Goal: Download file/media

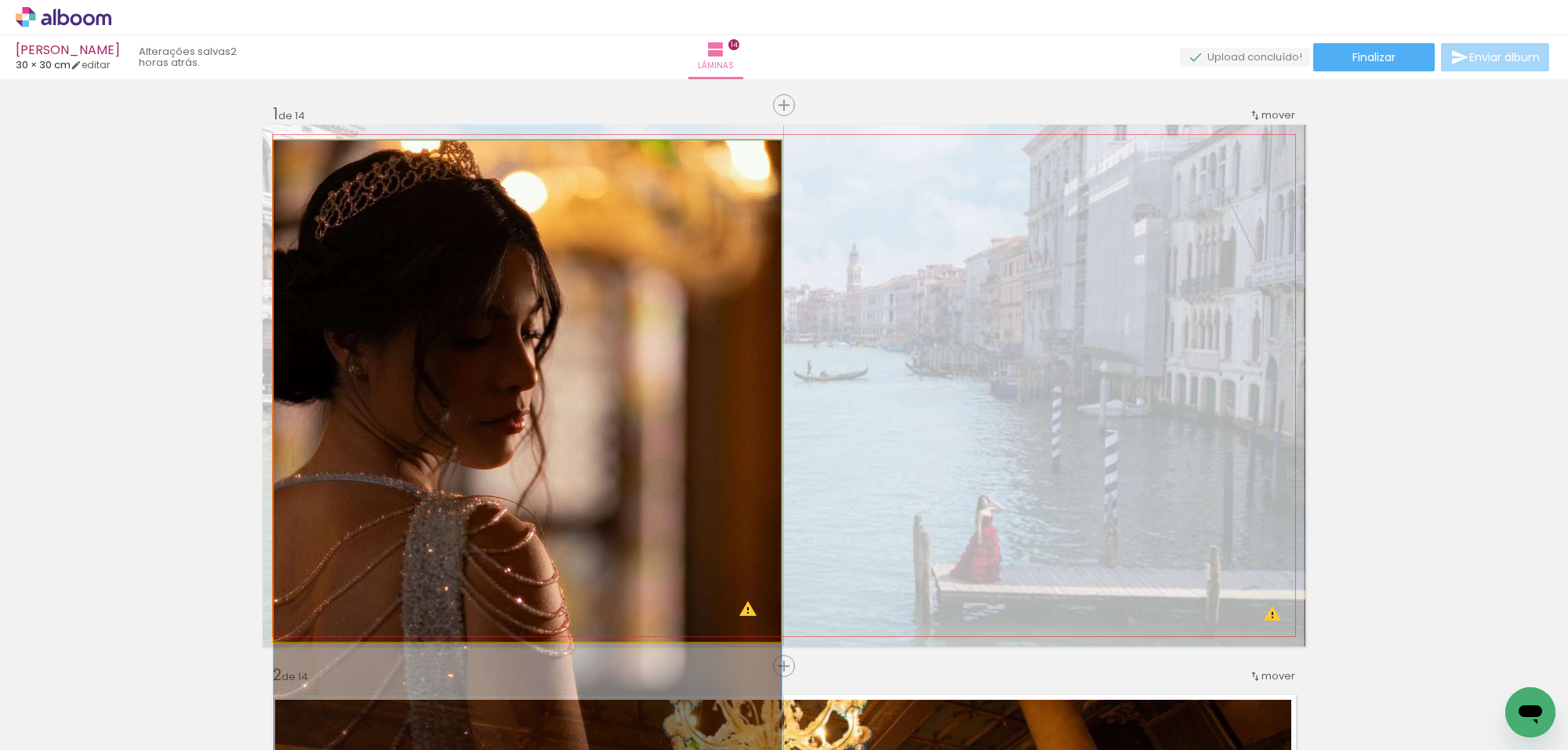
drag, startPoint x: 622, startPoint y: 298, endPoint x: 636, endPoint y: 300, distance: 14.1
click at [707, 281] on quentale-photo at bounding box center [527, 391] width 508 height 501
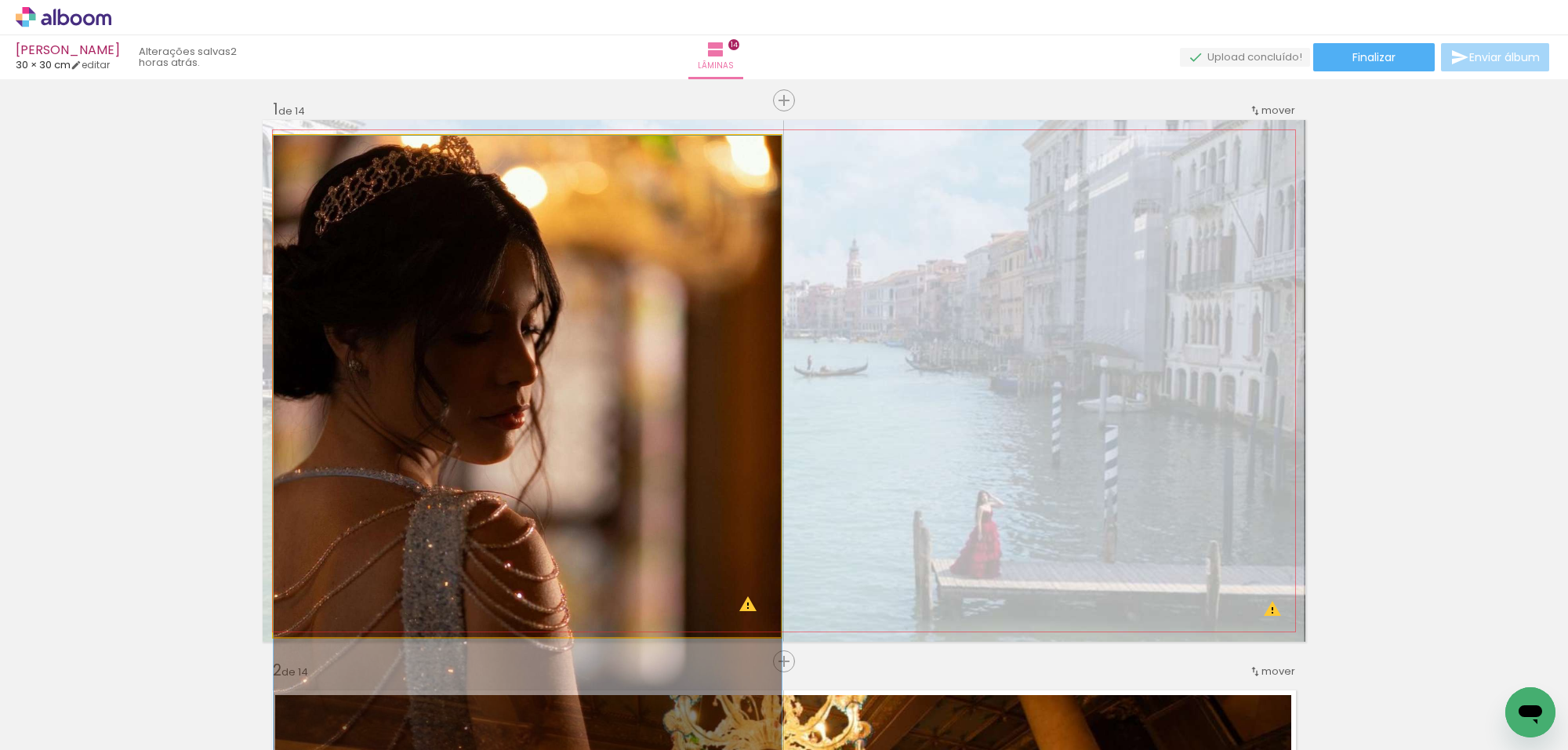
click at [0, 0] on div at bounding box center [0, 0] width 0 height 0
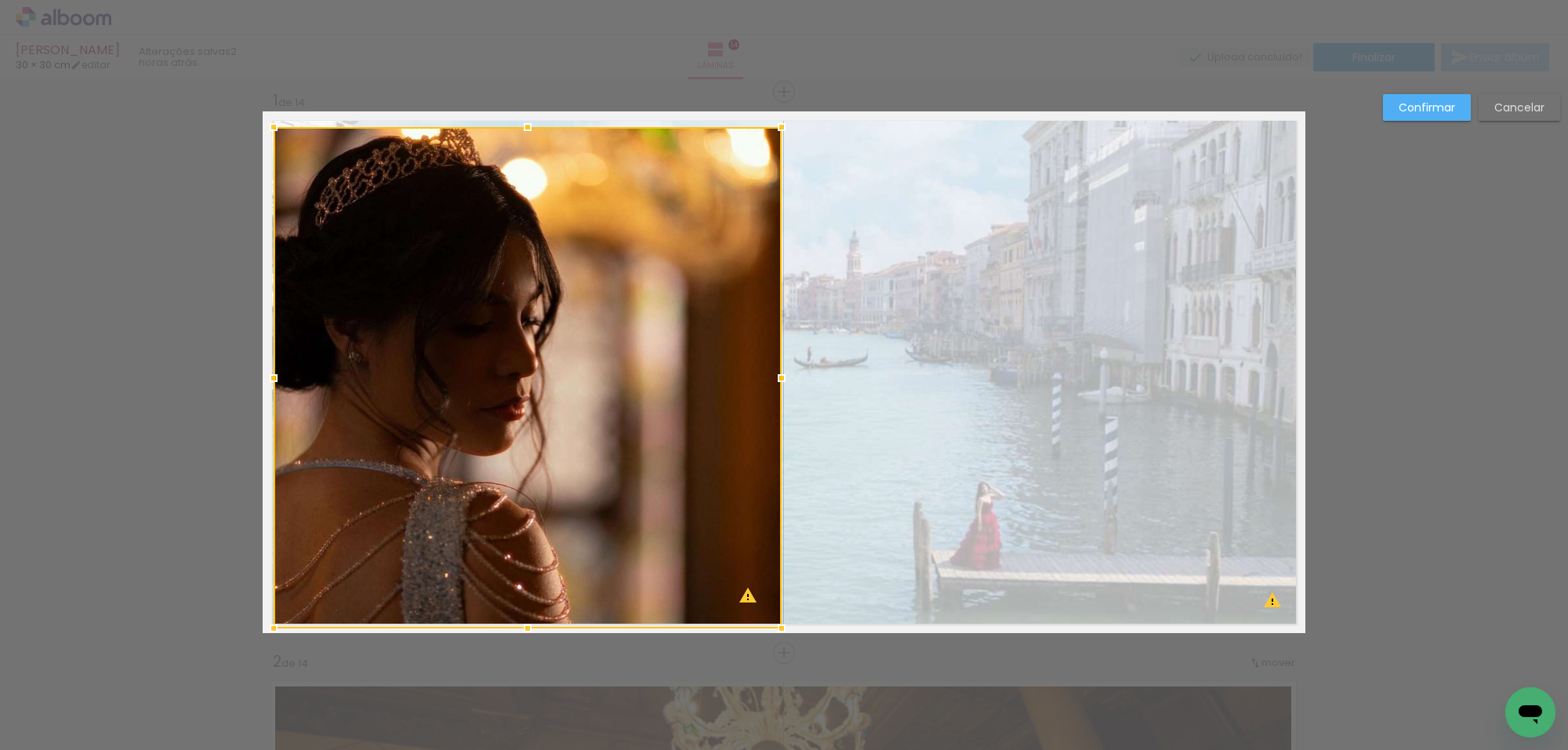
scroll to position [20, 0]
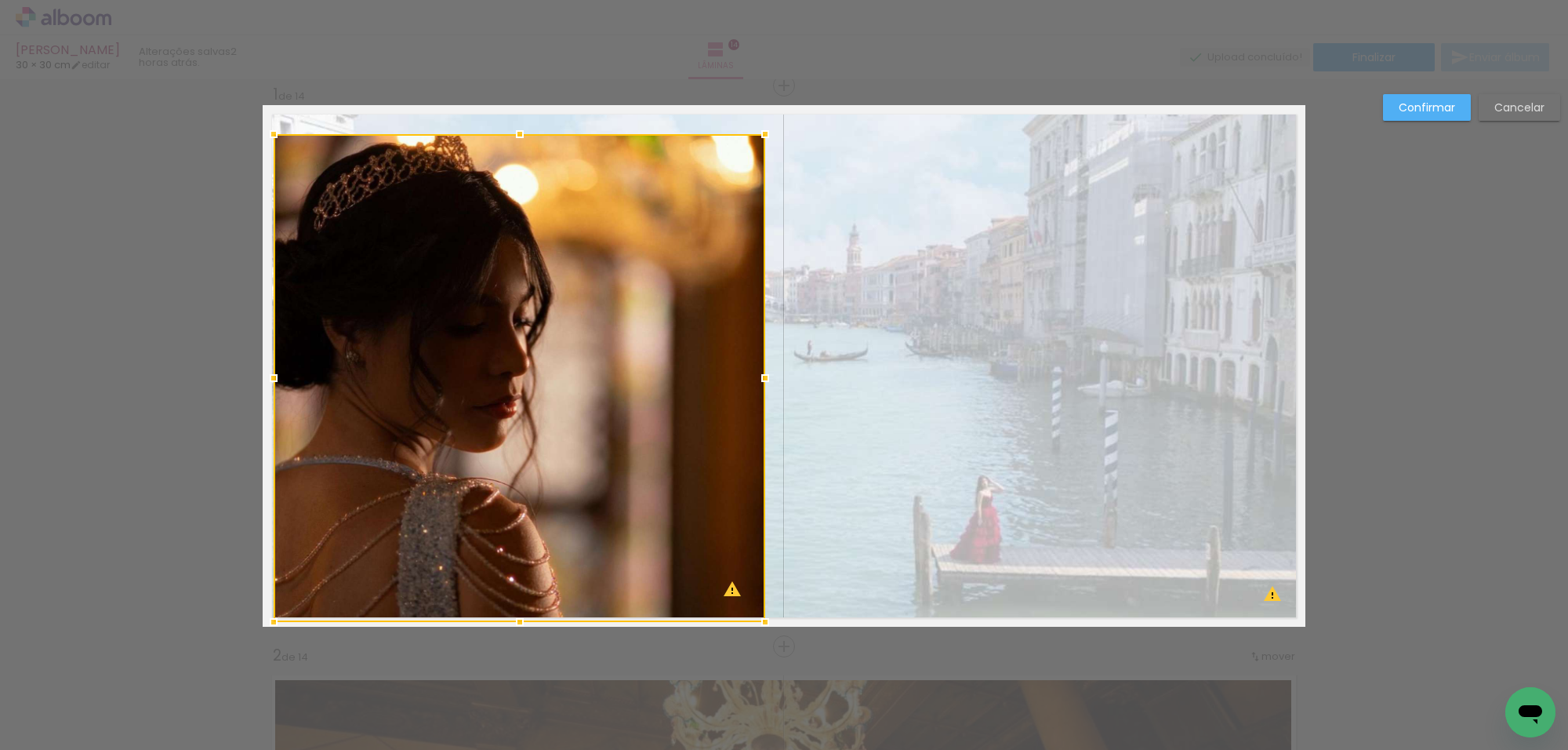
drag, startPoint x: 778, startPoint y: 121, endPoint x: 762, endPoint y: 135, distance: 21.3
click at [762, 135] on div at bounding box center [766, 134] width 32 height 32
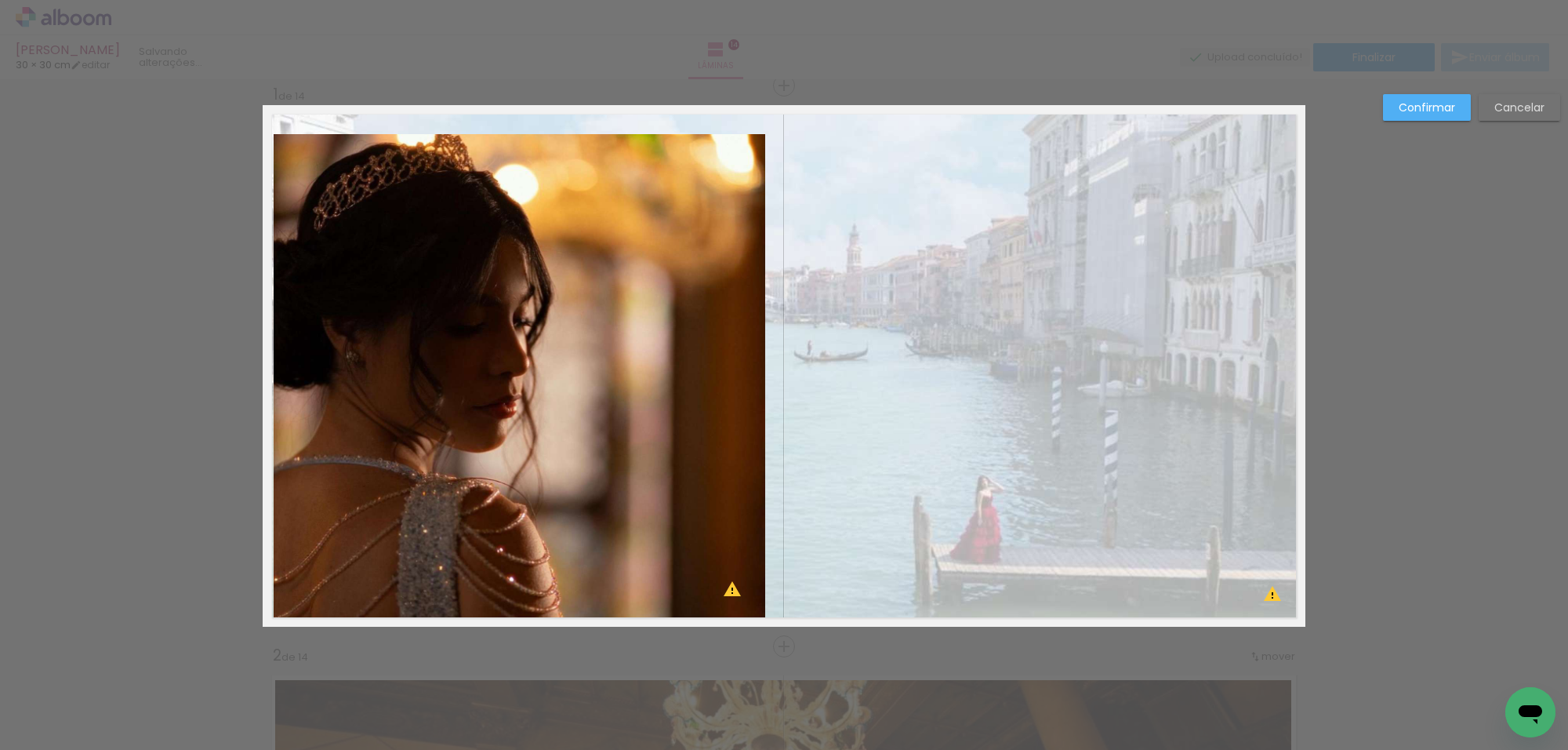
drag, startPoint x: 730, startPoint y: 181, endPoint x: 735, endPoint y: 197, distance: 16.8
click at [731, 181] on quentale-photo at bounding box center [519, 378] width 491 height 488
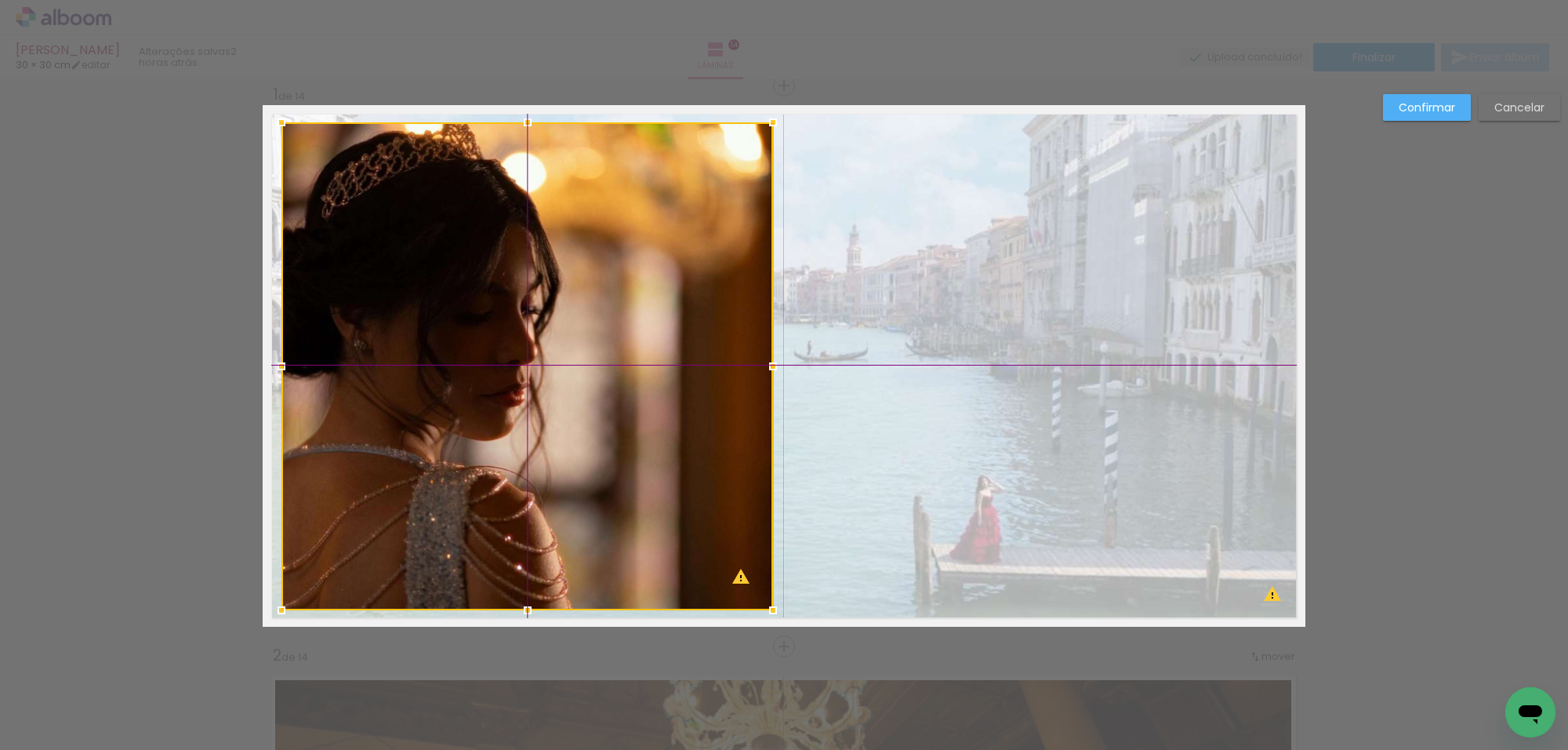
drag, startPoint x: 707, startPoint y: 222, endPoint x: 1032, endPoint y: 151, distance: 332.7
click at [720, 214] on div at bounding box center [527, 366] width 491 height 488
click at [0, 0] on slot "Confirmar" at bounding box center [0, 0] width 0 height 0
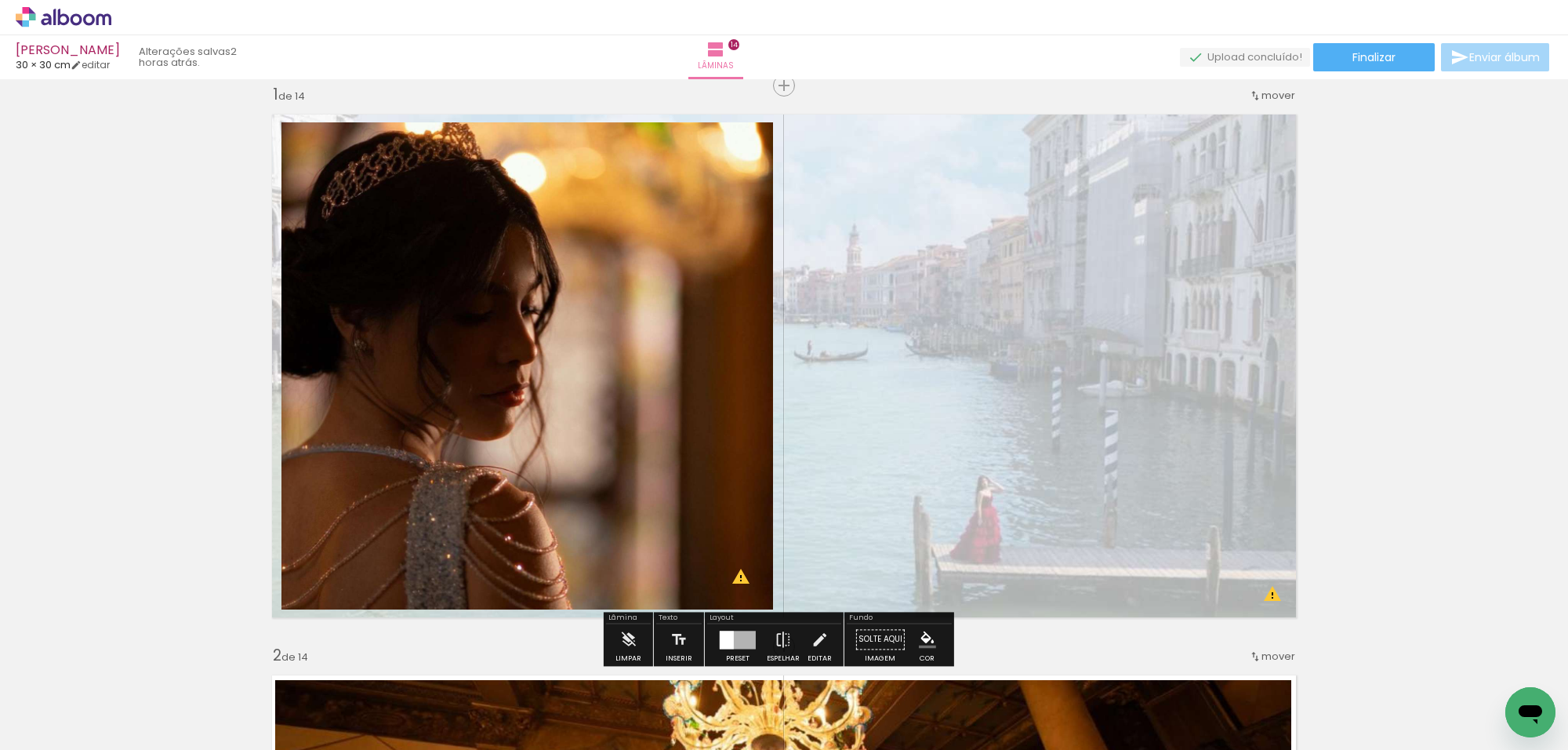
click at [746, 649] on div at bounding box center [737, 639] width 42 height 32
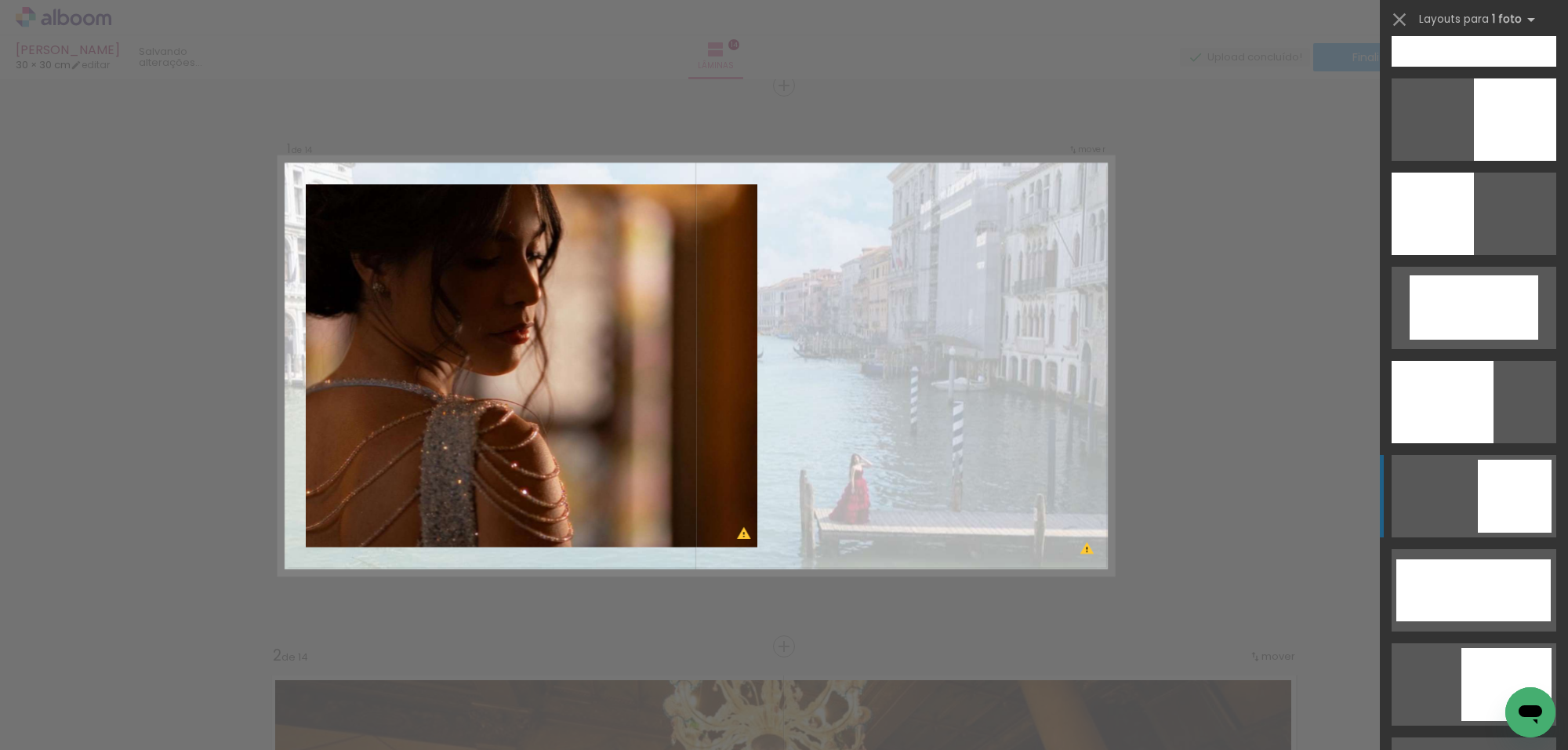
scroll to position [3616, 0]
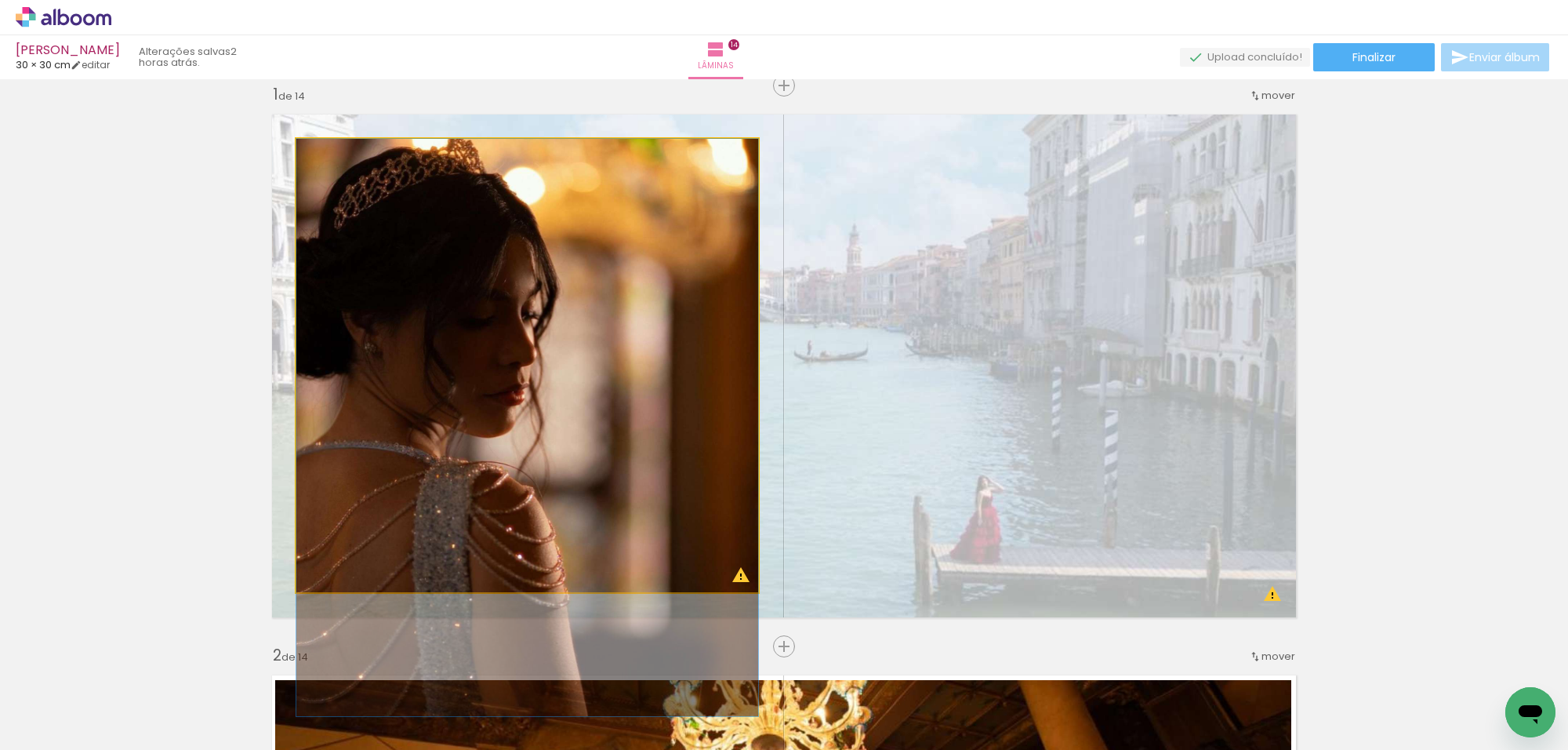
drag, startPoint x: 613, startPoint y: 225, endPoint x: 609, endPoint y: 292, distance: 67.1
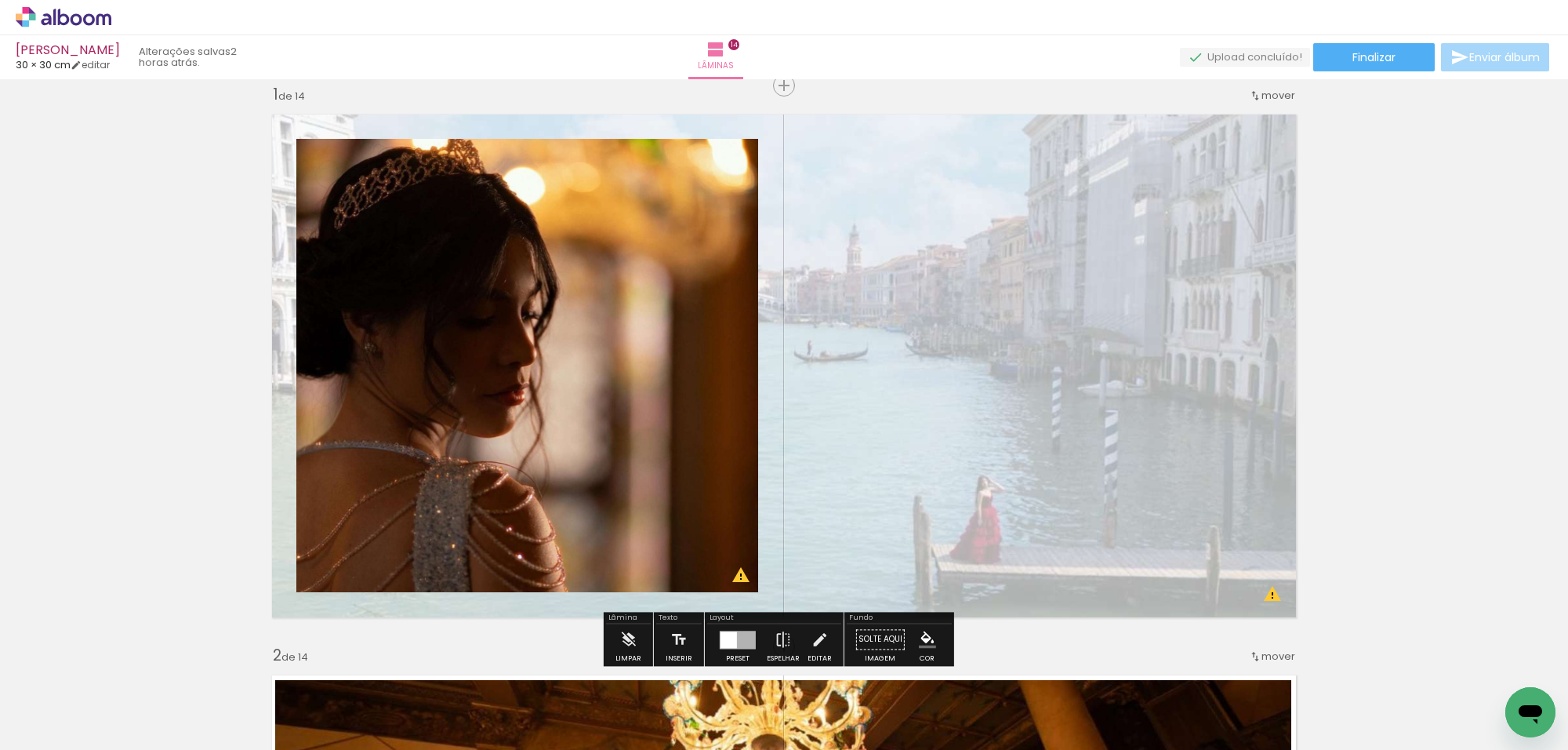
click at [730, 641] on div at bounding box center [728, 639] width 17 height 17
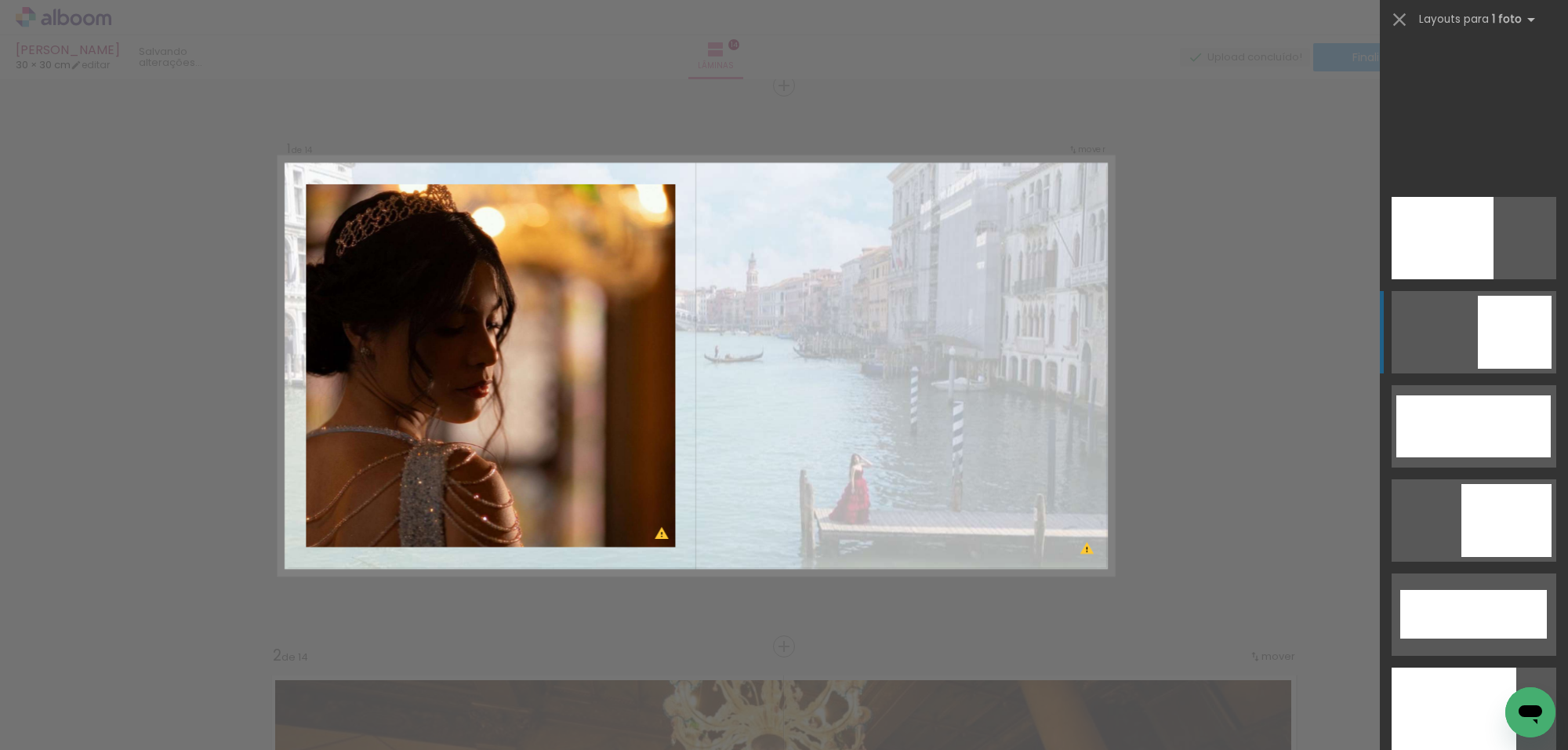
scroll to position [3859, 0]
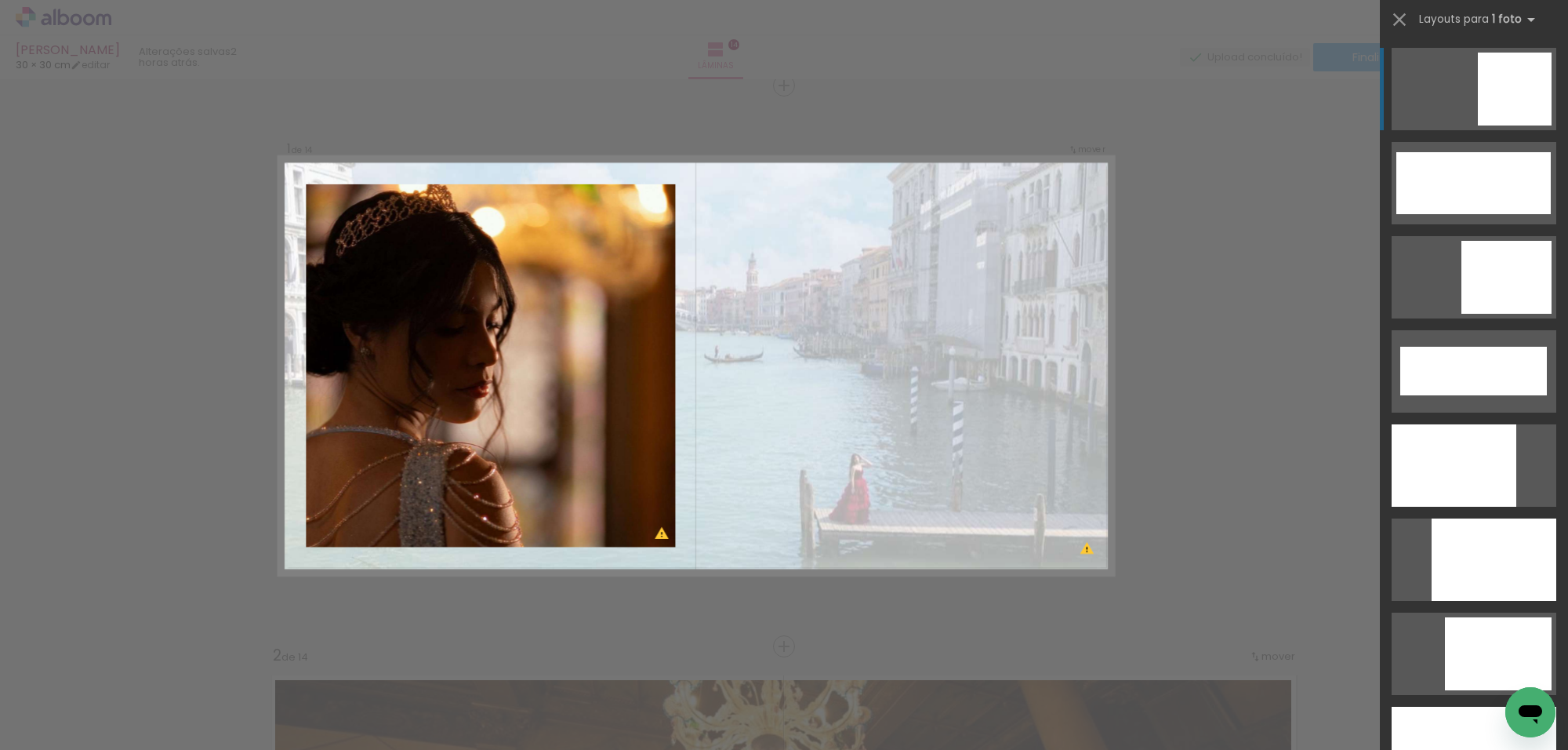
click at [1508, 346] on div at bounding box center [1473, 370] width 147 height 48
click at [1502, 346] on div at bounding box center [1473, 370] width 147 height 48
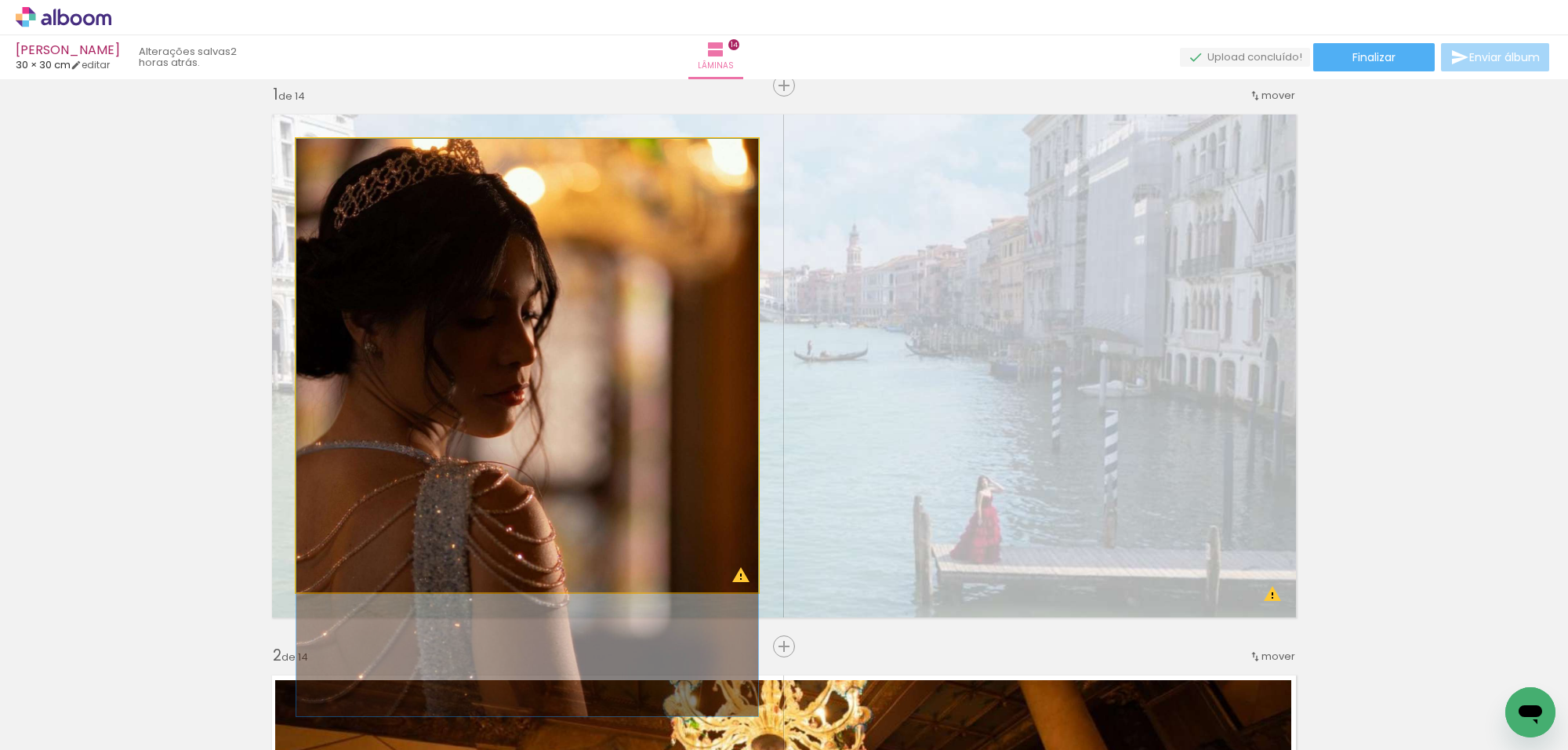
click at [525, 443] on quentale-photo at bounding box center [527, 365] width 462 height 453
click at [527, 423] on quentale-photo at bounding box center [527, 365] width 462 height 453
click at [527, 422] on quentale-photo at bounding box center [527, 365] width 462 height 453
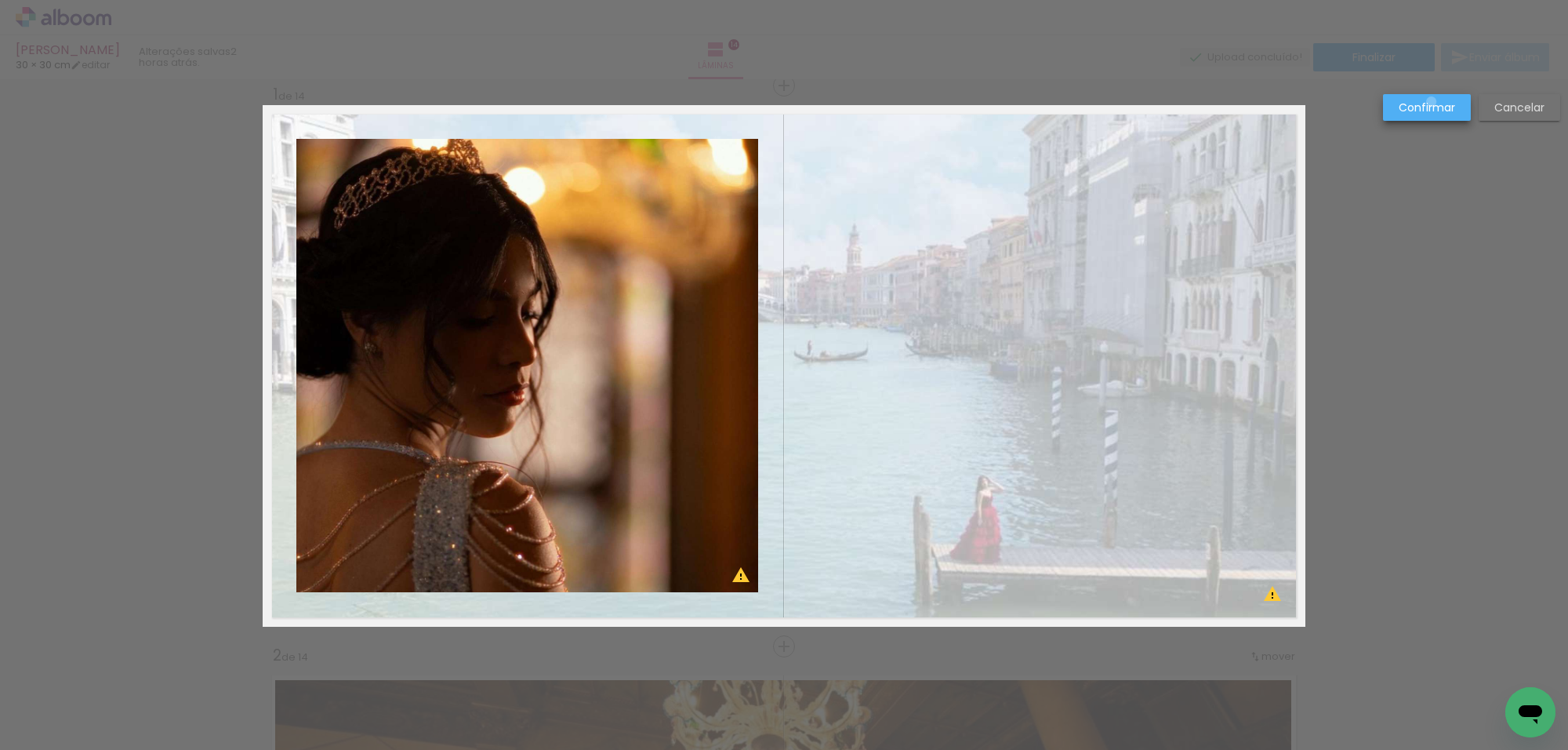
click at [0, 0] on slot "Confirmar" at bounding box center [0, 0] width 0 height 0
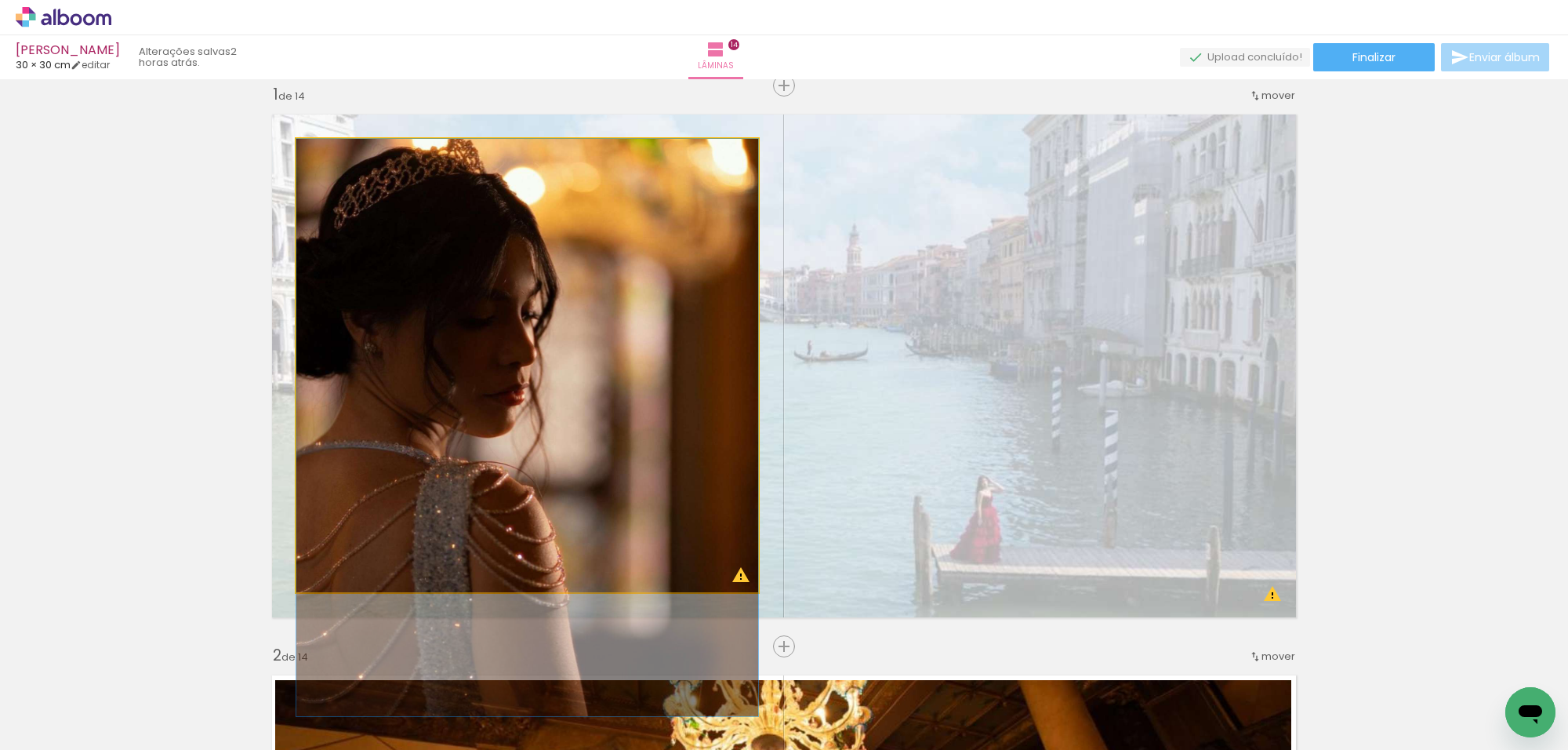
drag, startPoint x: 617, startPoint y: 208, endPoint x: 613, endPoint y: 231, distance: 23.3
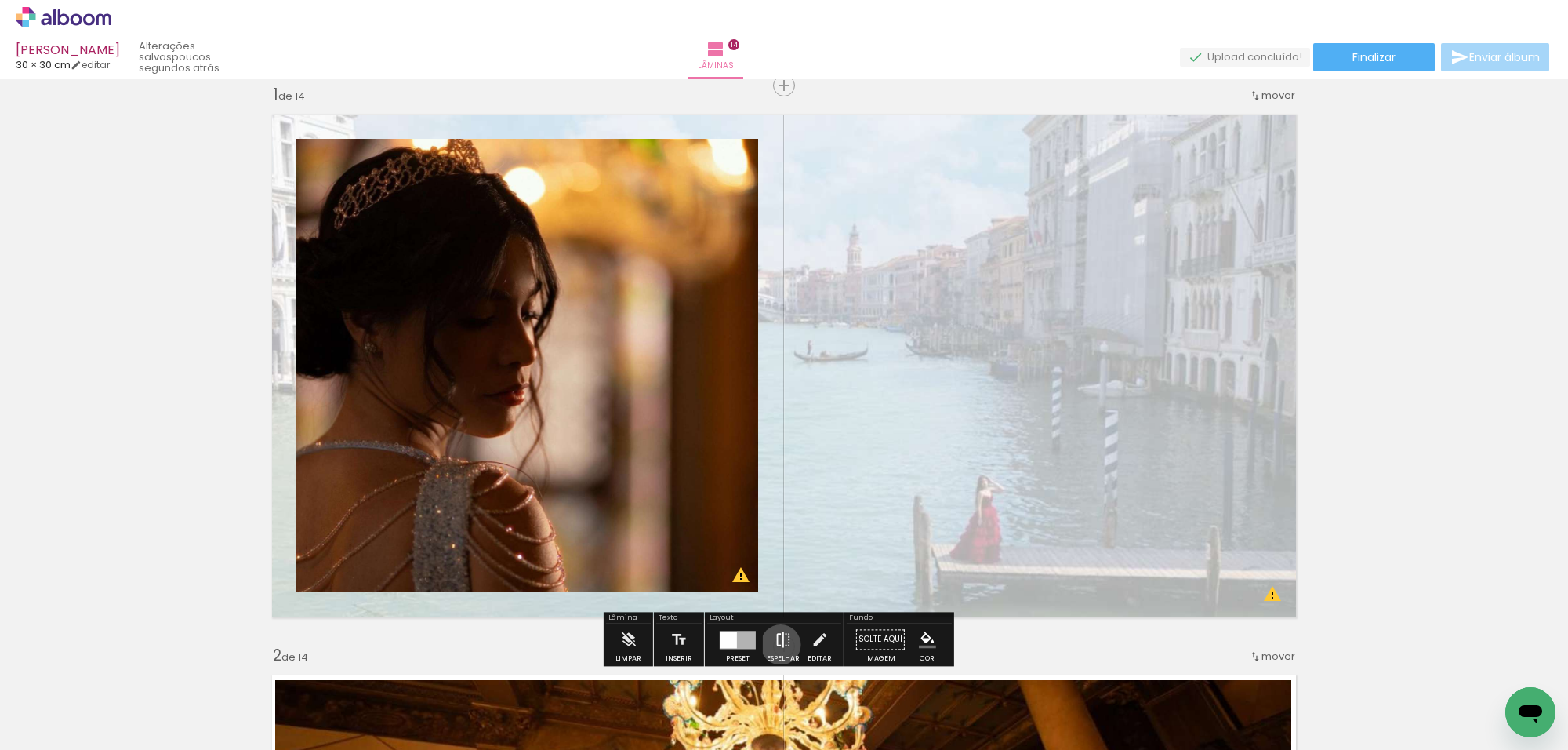
click at [778, 644] on iron-icon at bounding box center [783, 639] width 17 height 32
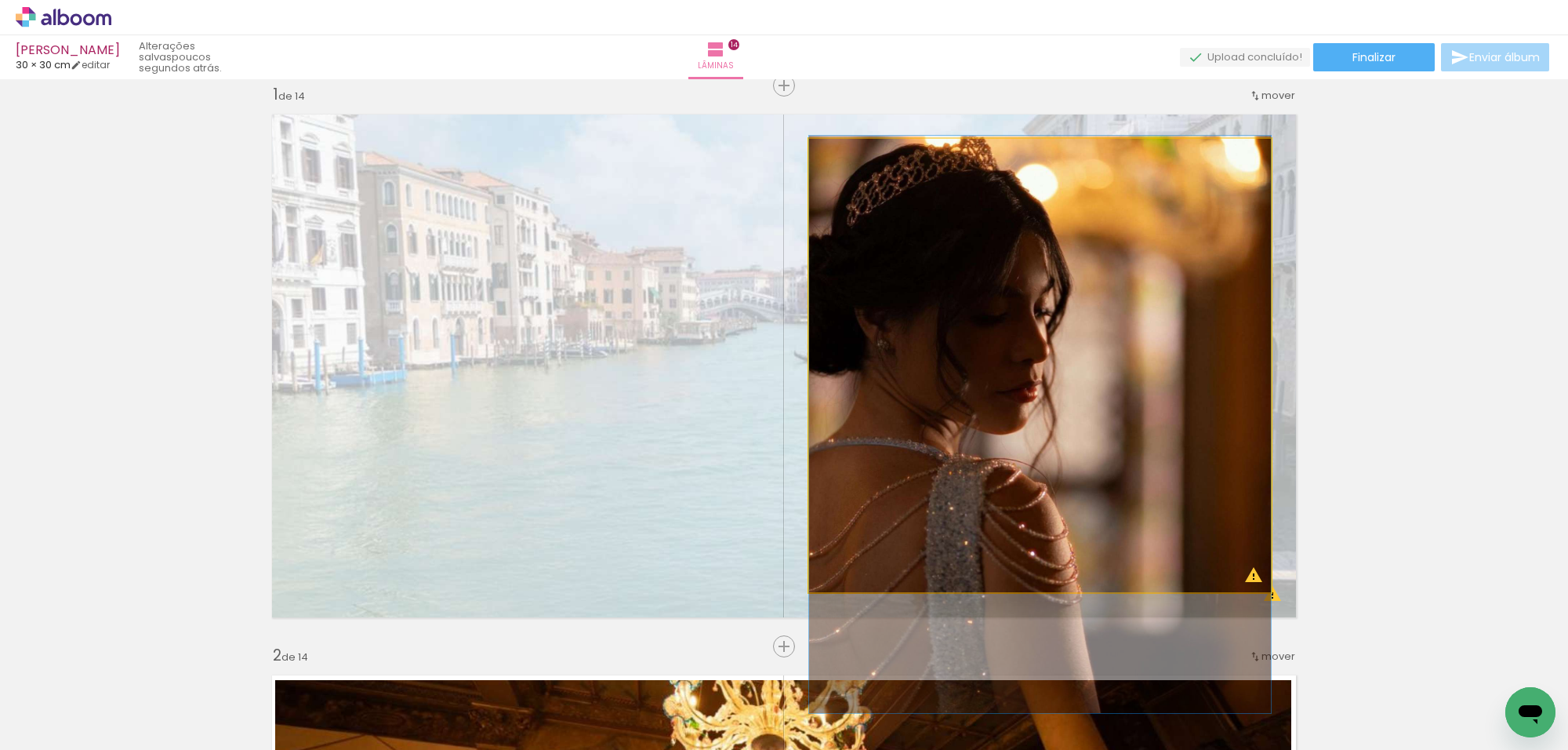
drag, startPoint x: 931, startPoint y: 472, endPoint x: 939, endPoint y: 468, distance: 8.9
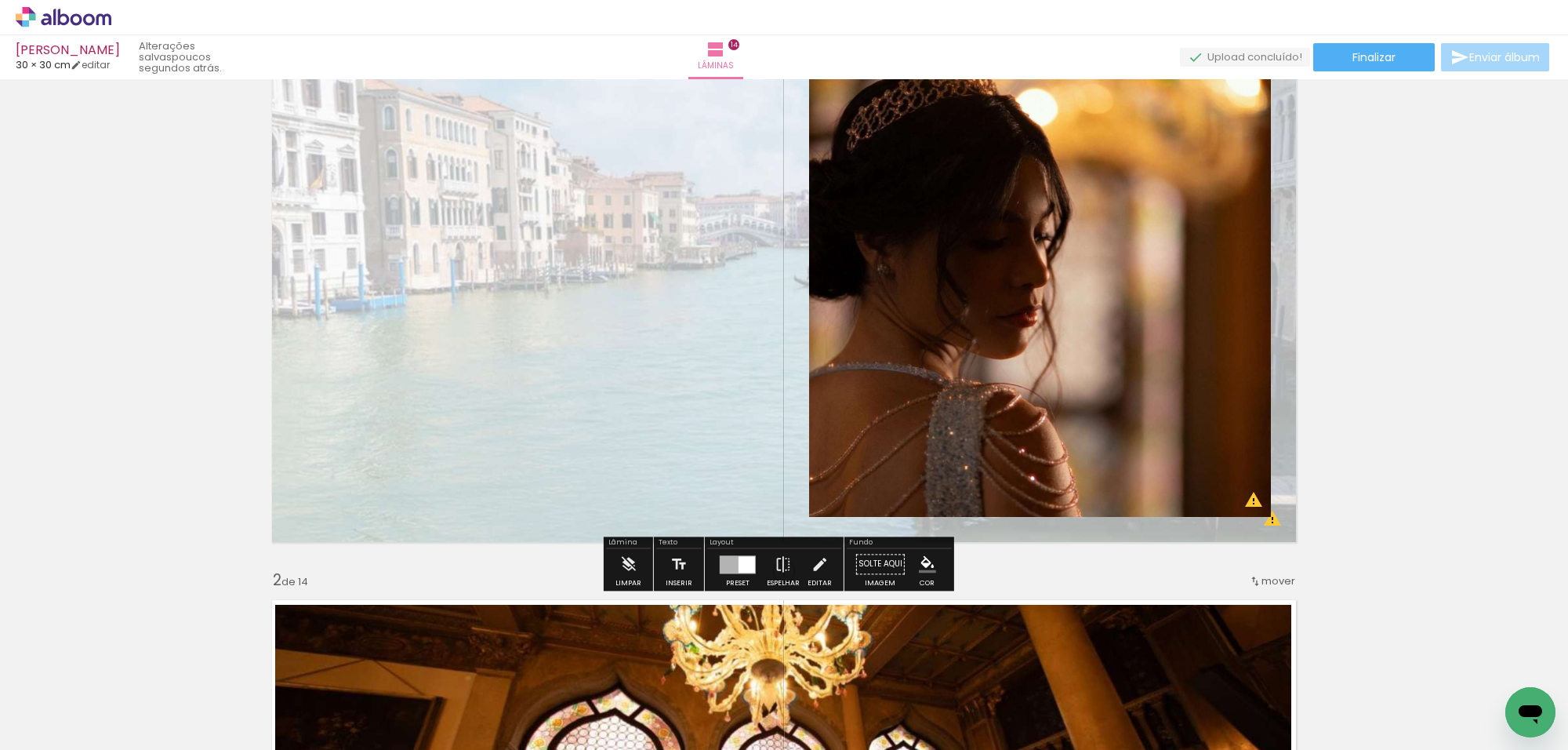
scroll to position [0, 0]
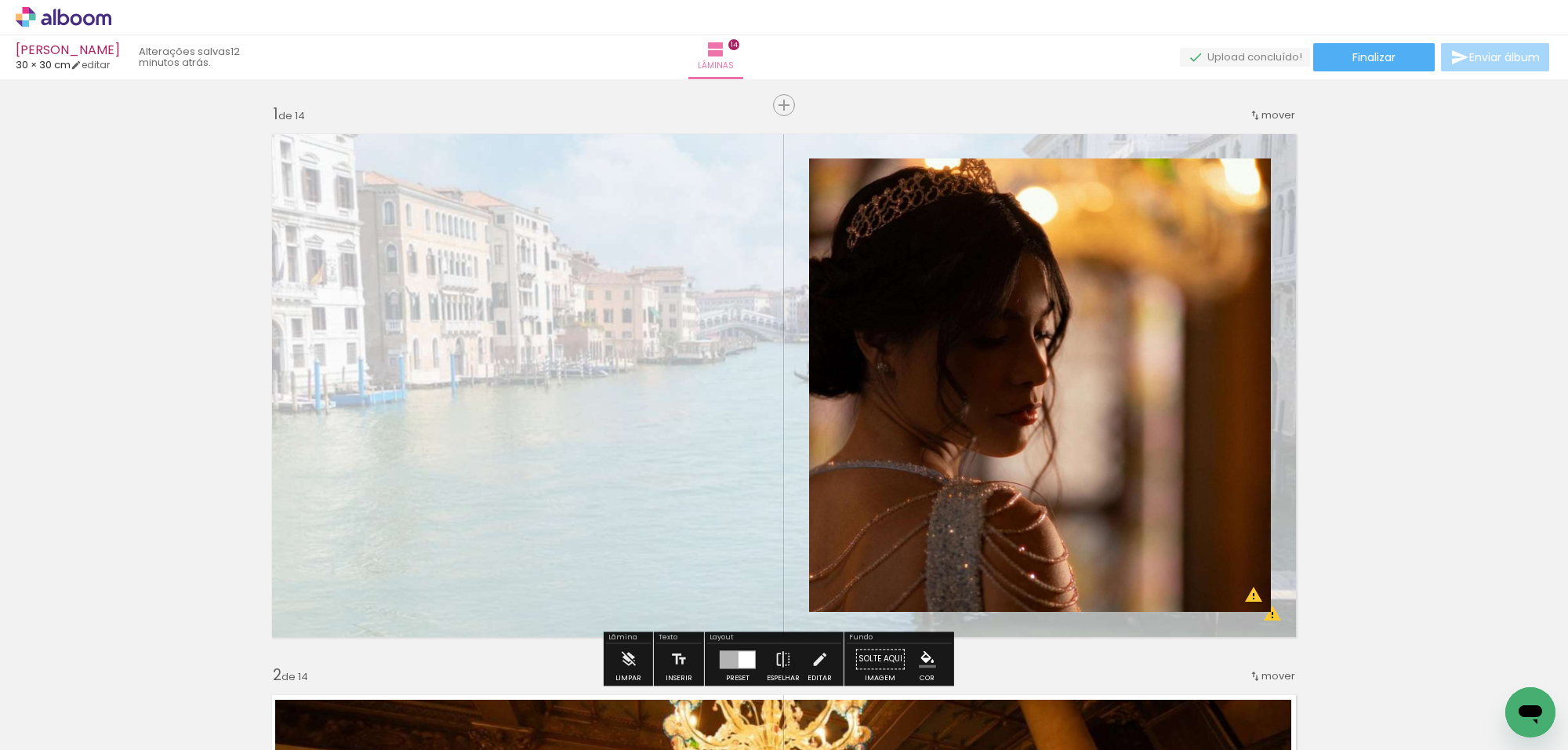
drag, startPoint x: 1518, startPoint y: 113, endPoint x: 1500, endPoint y: 119, distance: 19.0
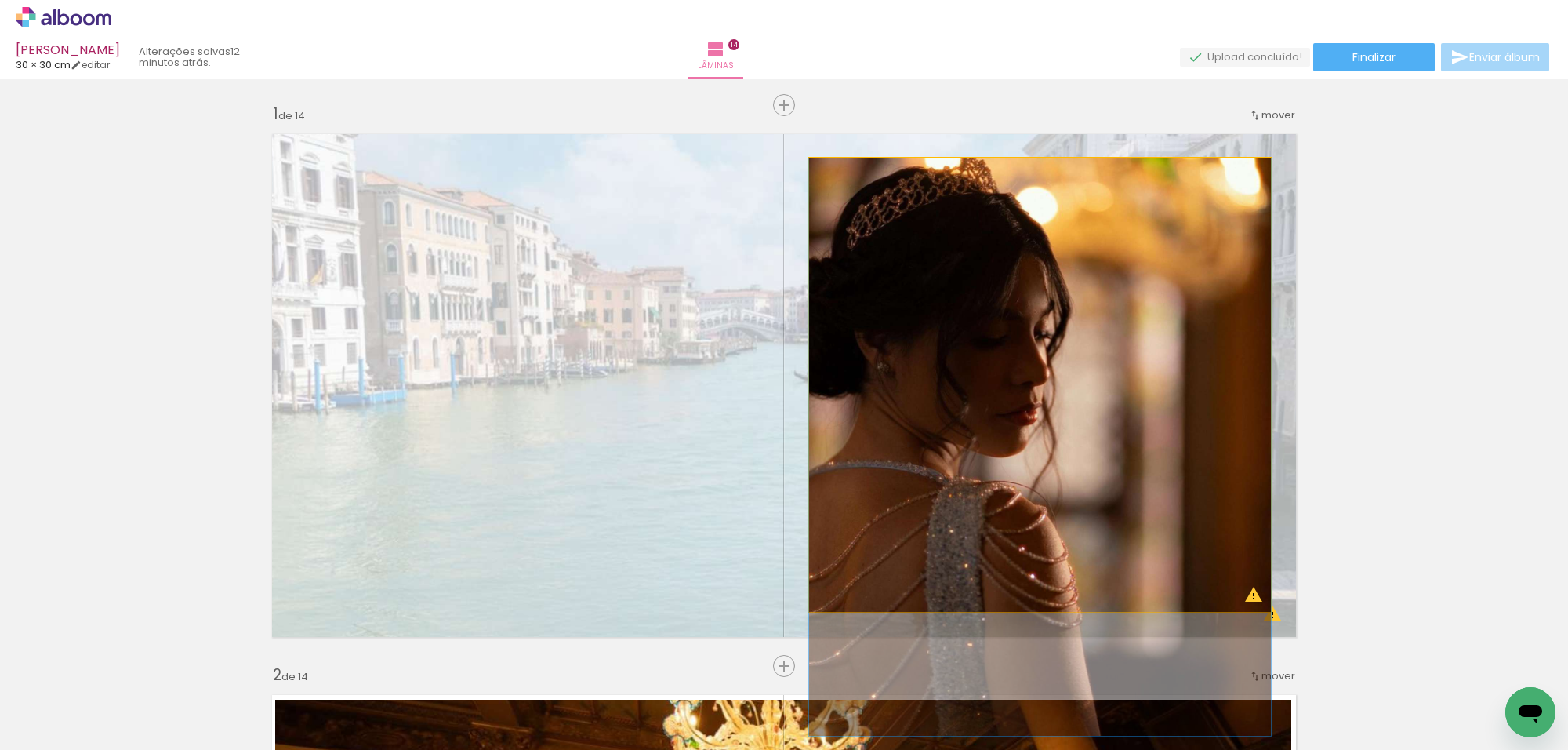
click at [1182, 256] on quentale-photo at bounding box center [1040, 385] width 462 height 453
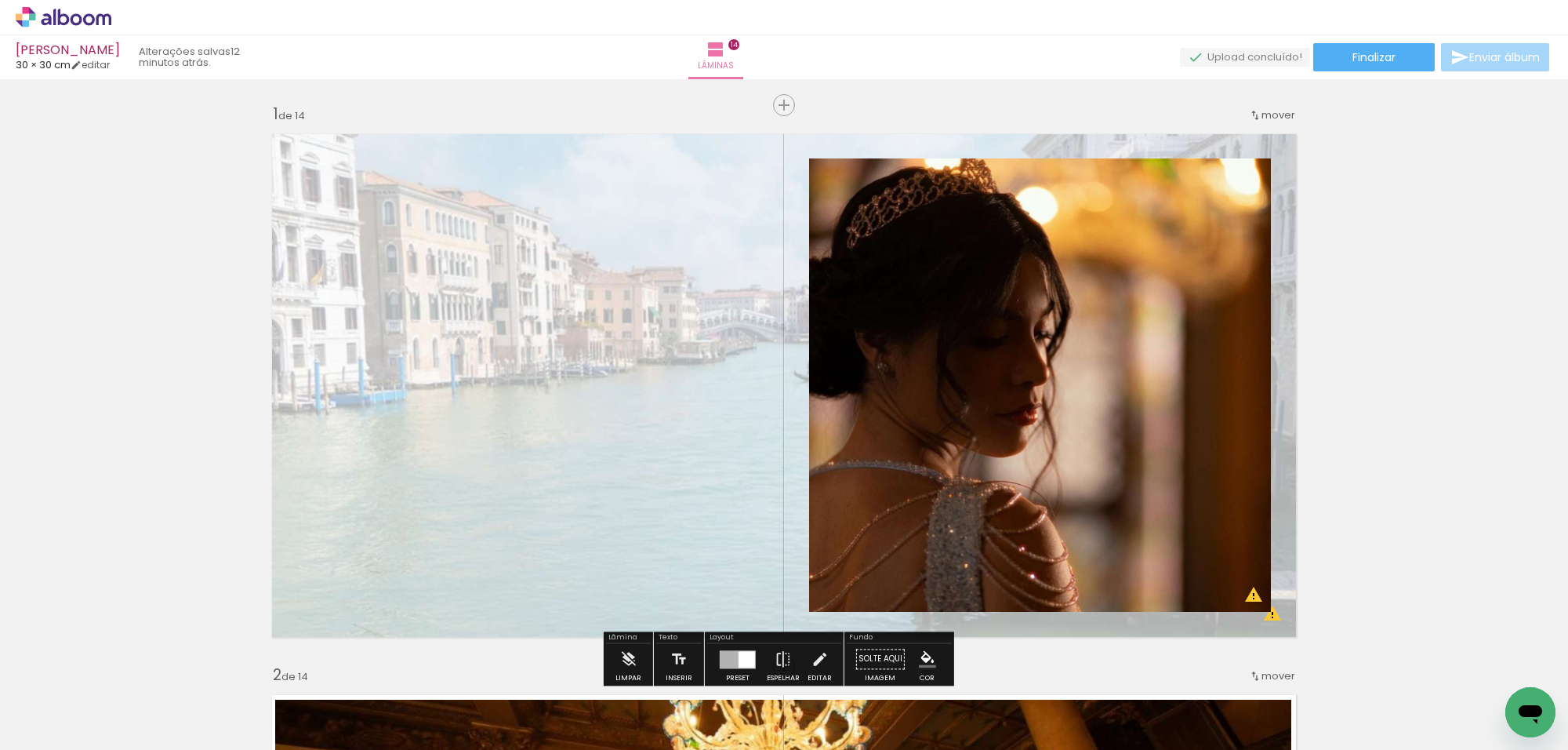
click at [1182, 256] on quentale-photo at bounding box center [1040, 385] width 462 height 453
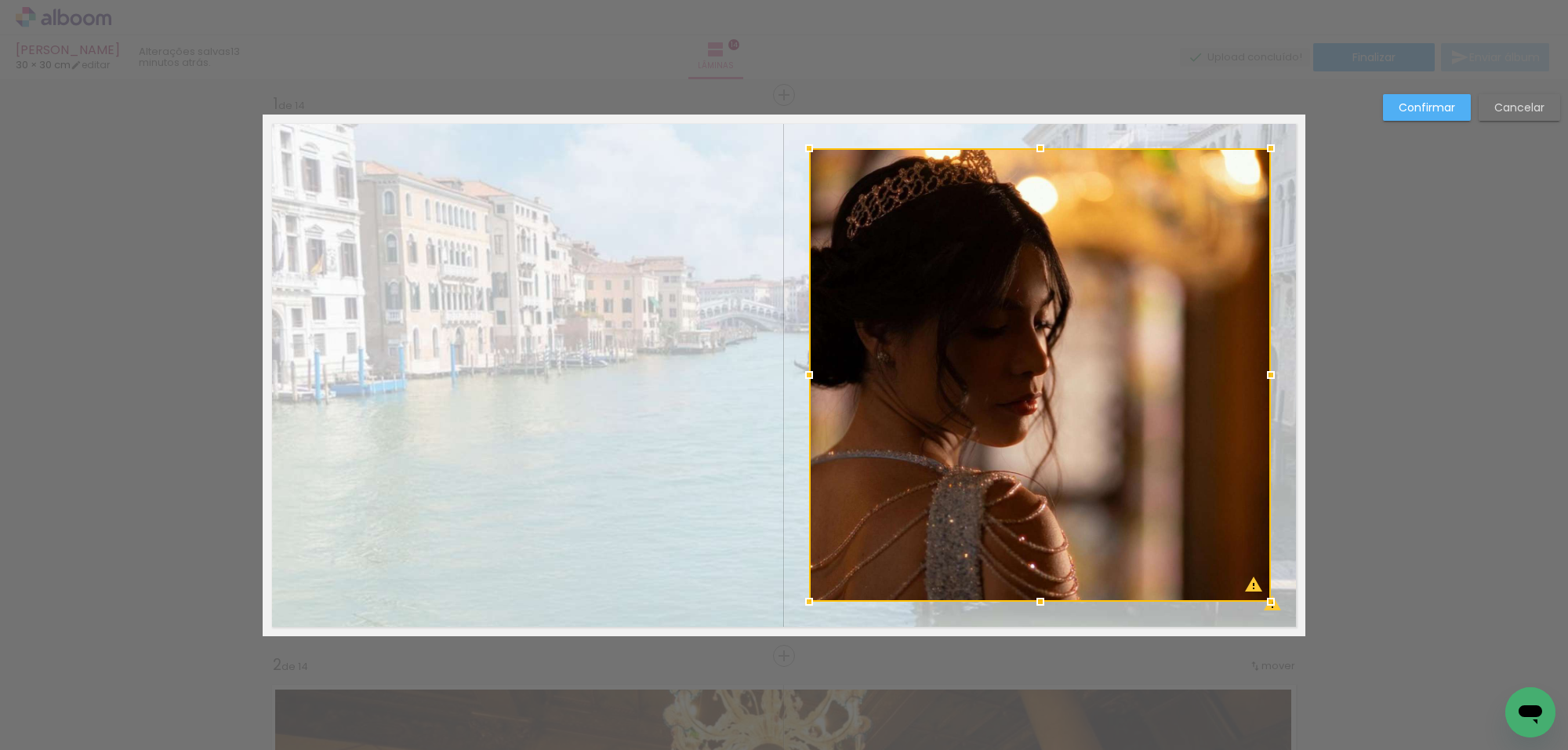
scroll to position [20, 0]
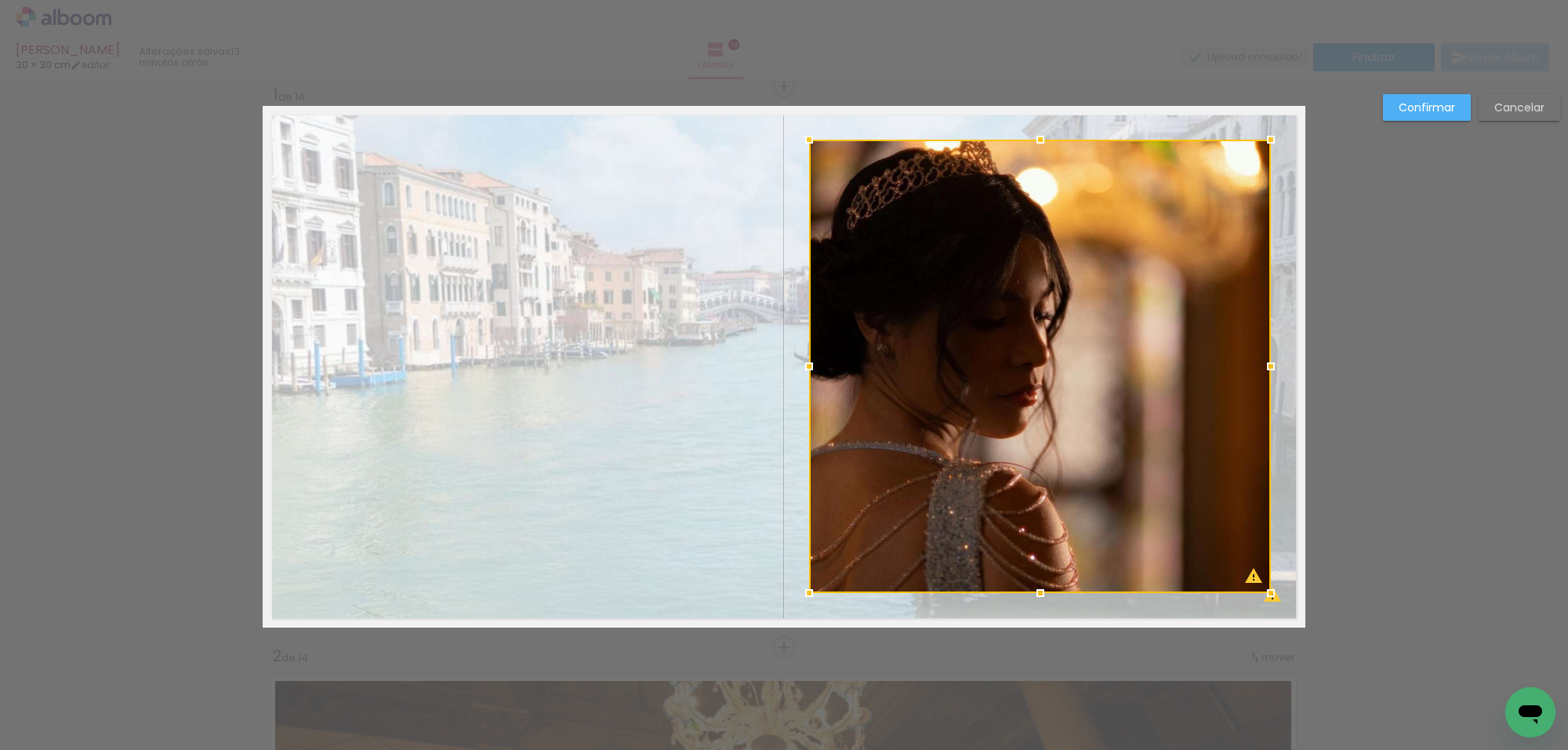
click at [1182, 256] on div at bounding box center [1040, 365] width 462 height 453
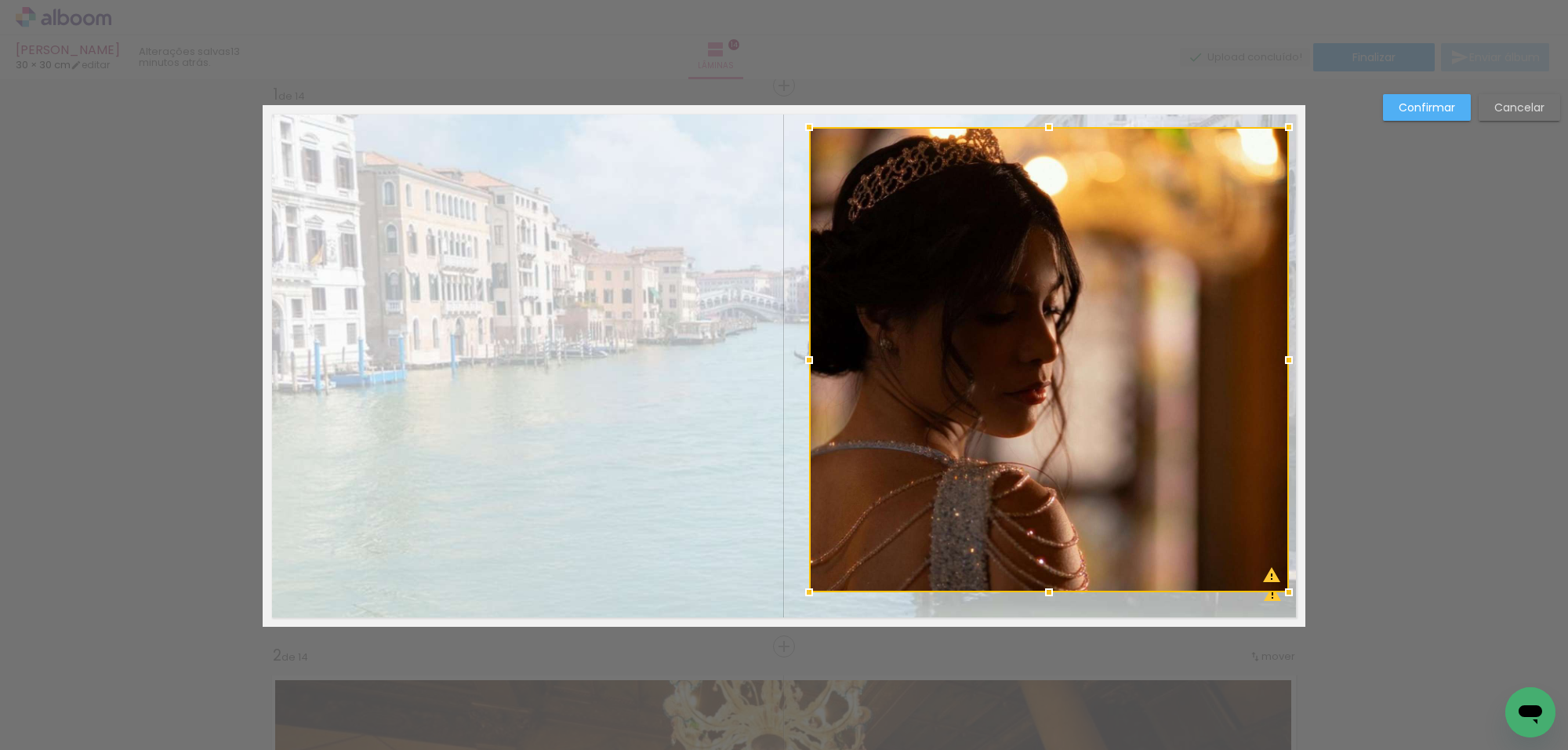
drag, startPoint x: 1270, startPoint y: 139, endPoint x: 1279, endPoint y: 123, distance: 18.4
click at [1281, 123] on div at bounding box center [1290, 127] width 32 height 32
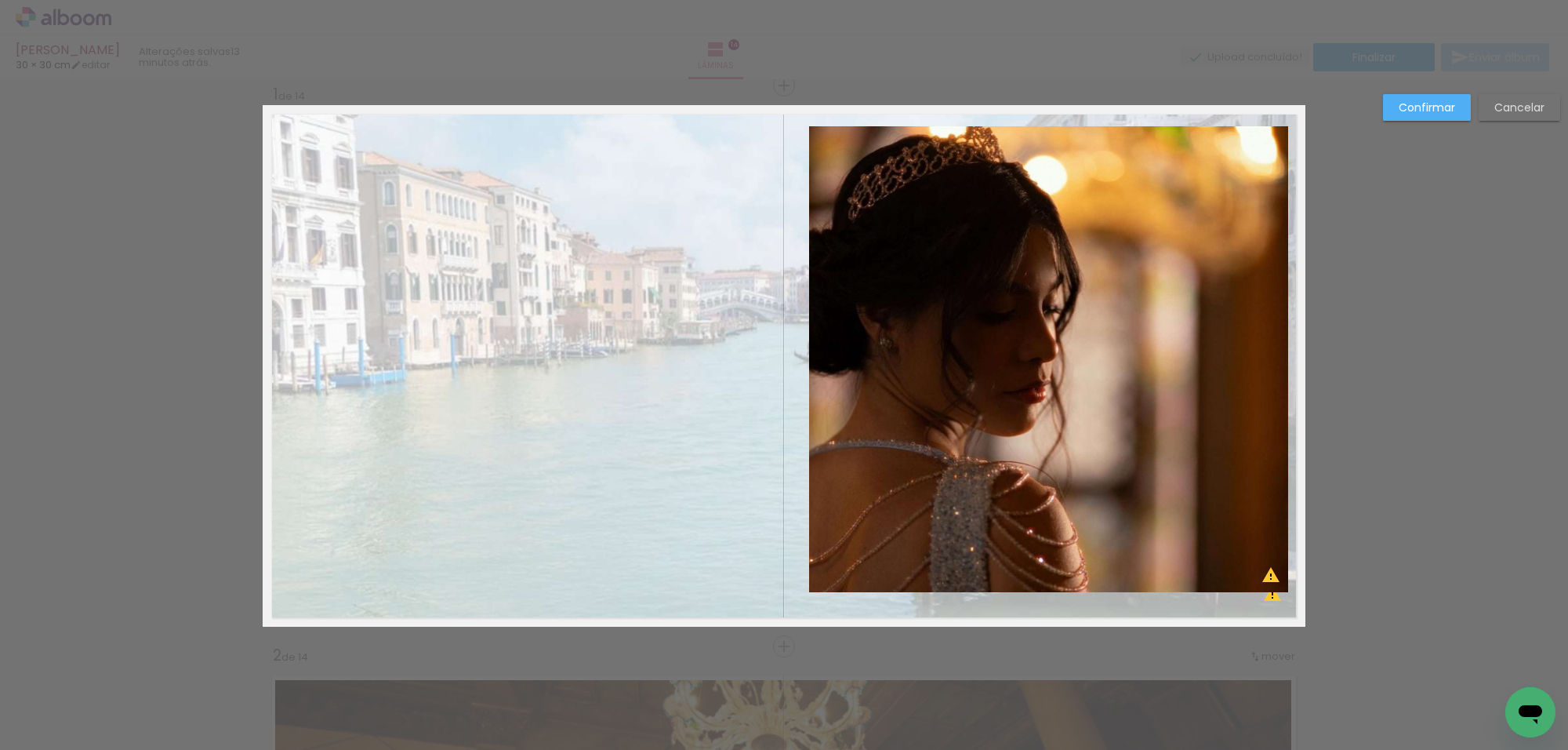
click at [1202, 216] on quentale-photo at bounding box center [1049, 359] width 480 height 466
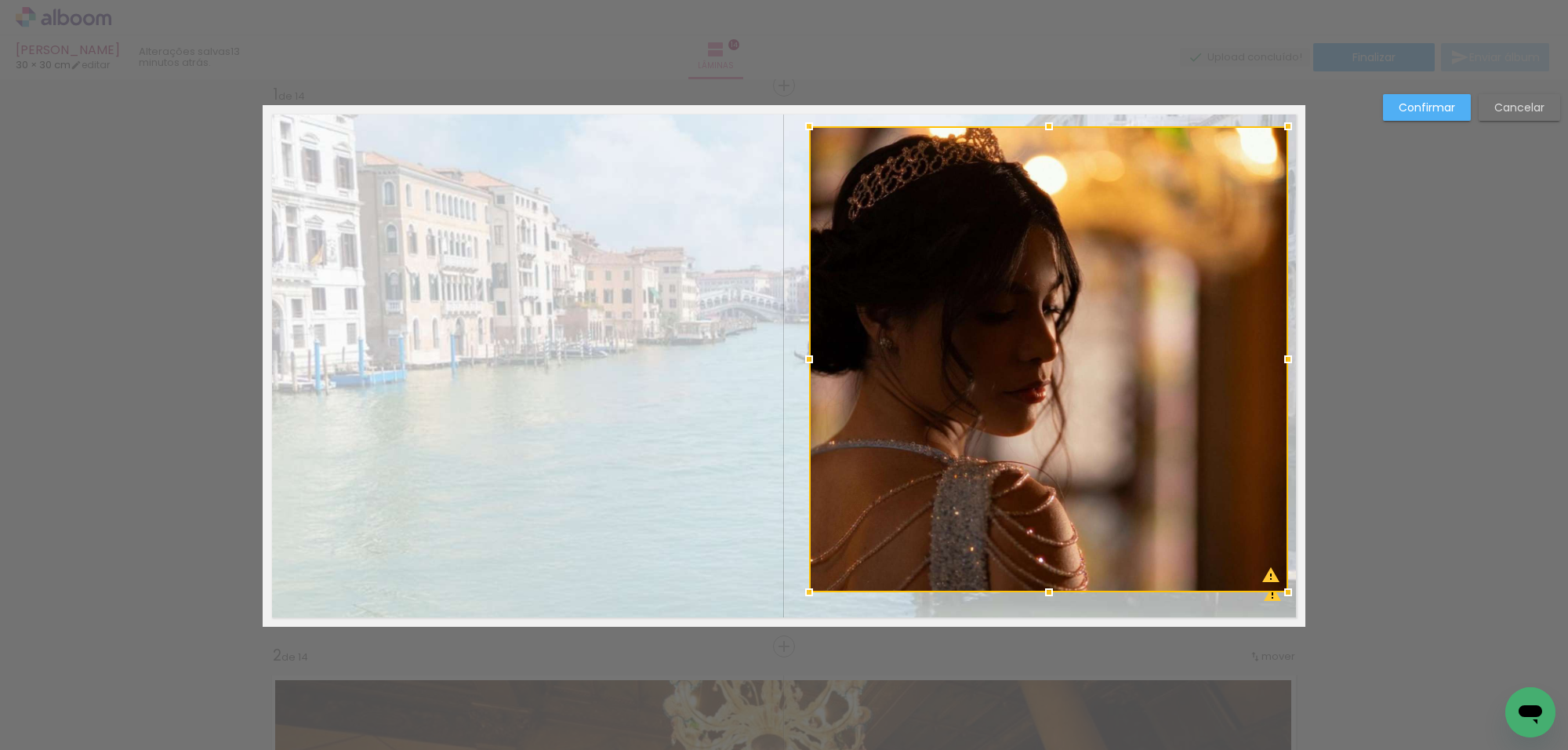
click at [0, 0] on slot "Cancelar" at bounding box center [0, 0] width 0 height 0
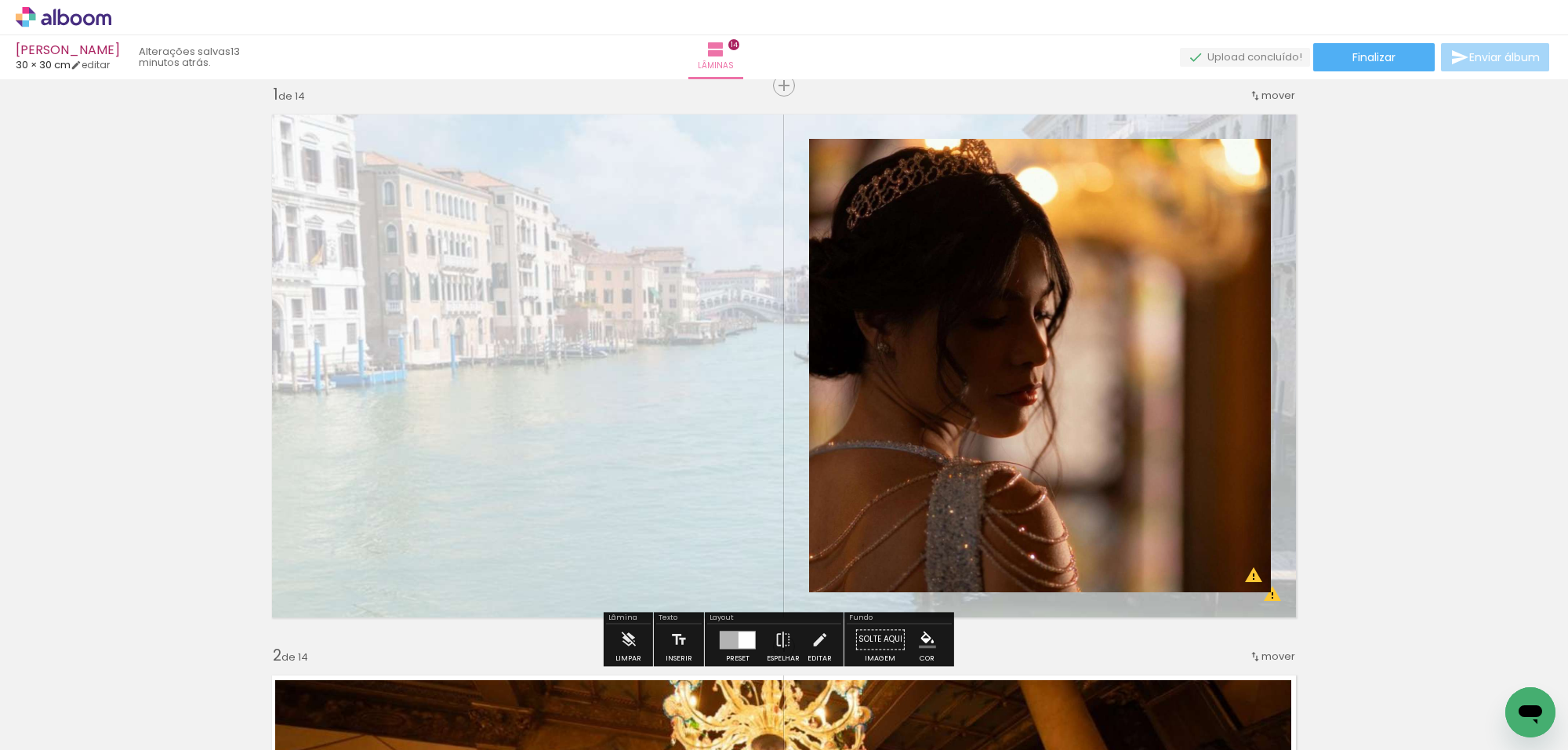
click at [742, 640] on div at bounding box center [747, 639] width 17 height 17
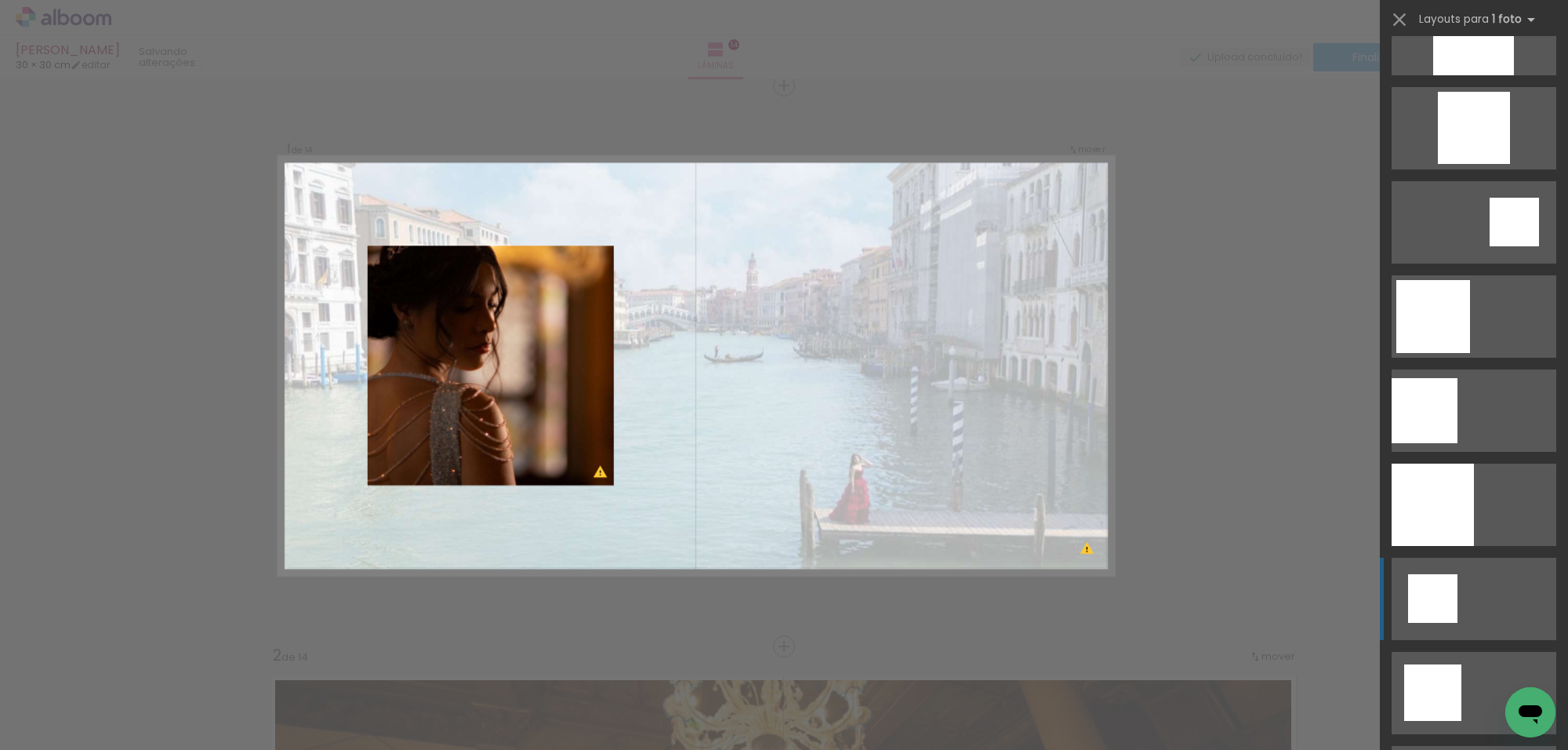
scroll to position [1667, 0]
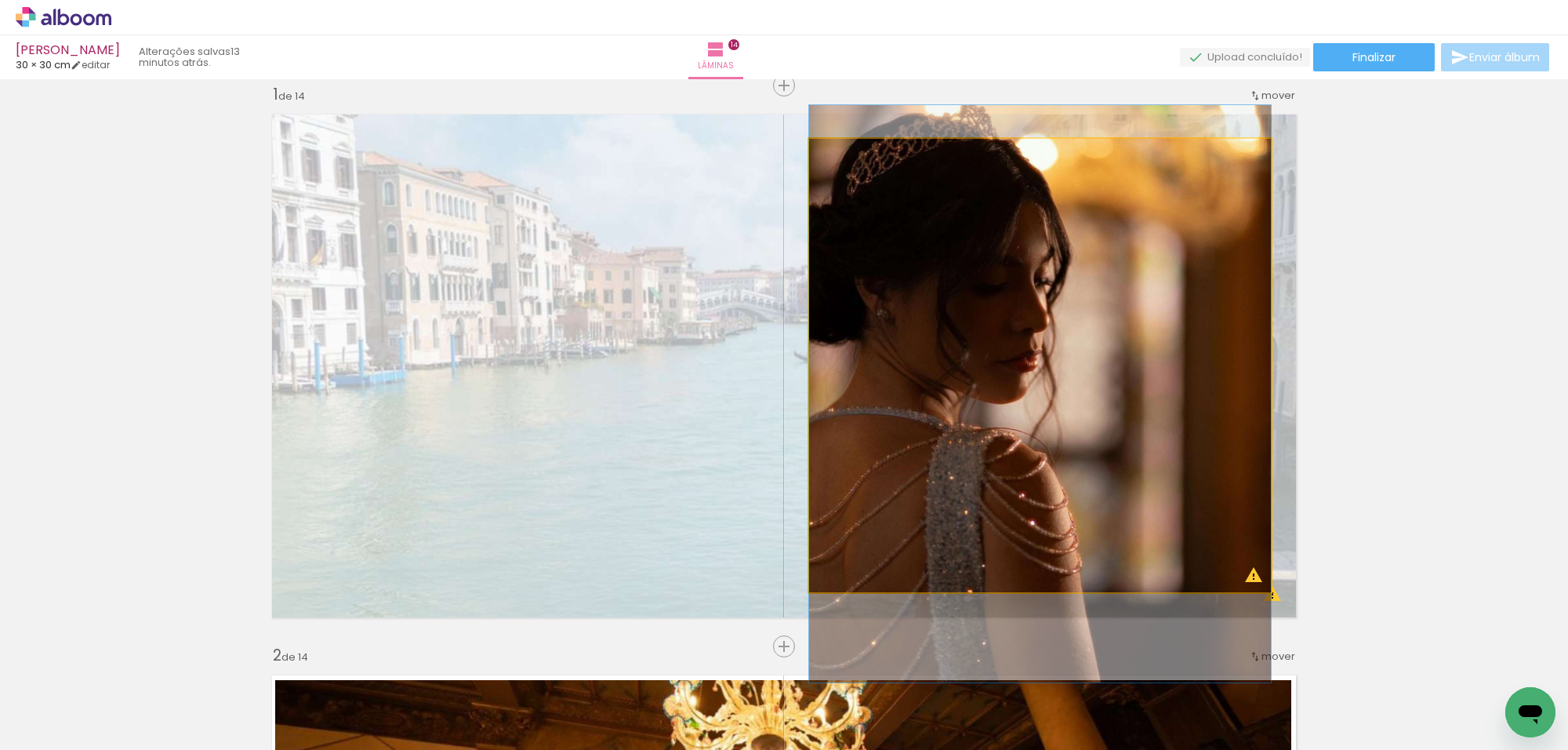
drag, startPoint x: 1081, startPoint y: 322, endPoint x: 1081, endPoint y: 349, distance: 27.0
click at [1213, 202] on quentale-photo at bounding box center [1040, 365] width 462 height 453
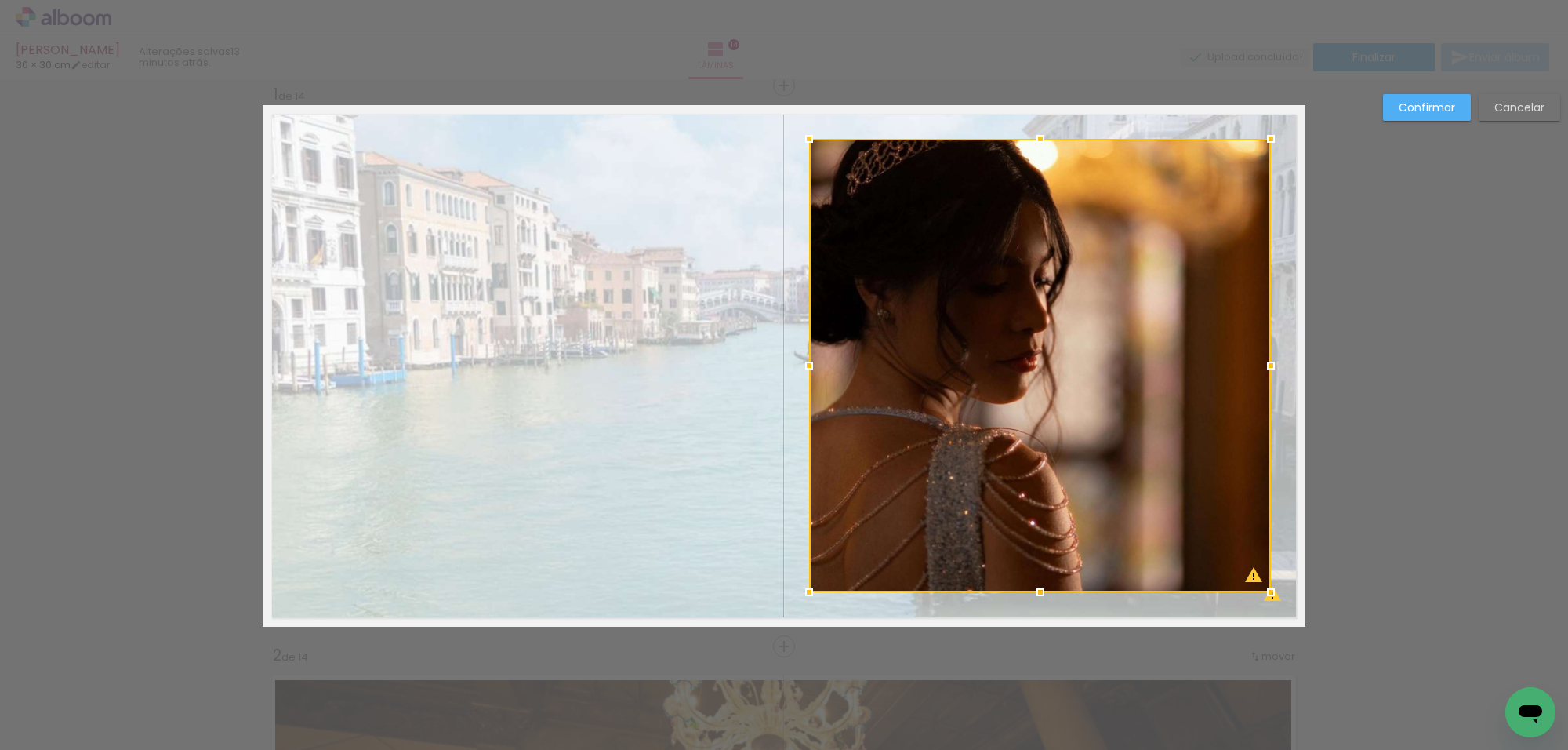
click at [1213, 202] on div at bounding box center [1040, 365] width 462 height 453
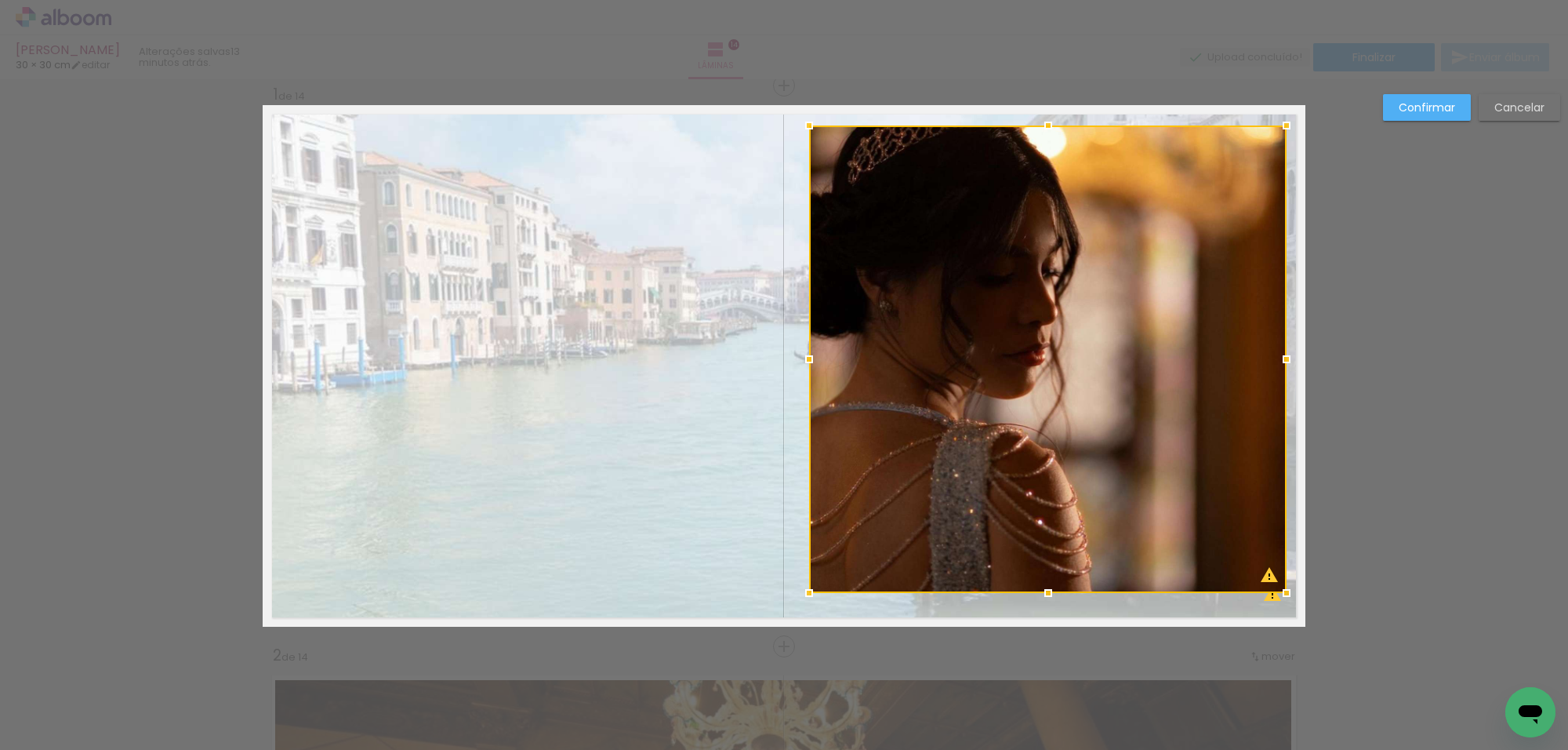
drag, startPoint x: 1268, startPoint y: 133, endPoint x: 1285, endPoint y: 117, distance: 23.3
click at [1284, 118] on div at bounding box center [1287, 125] width 32 height 32
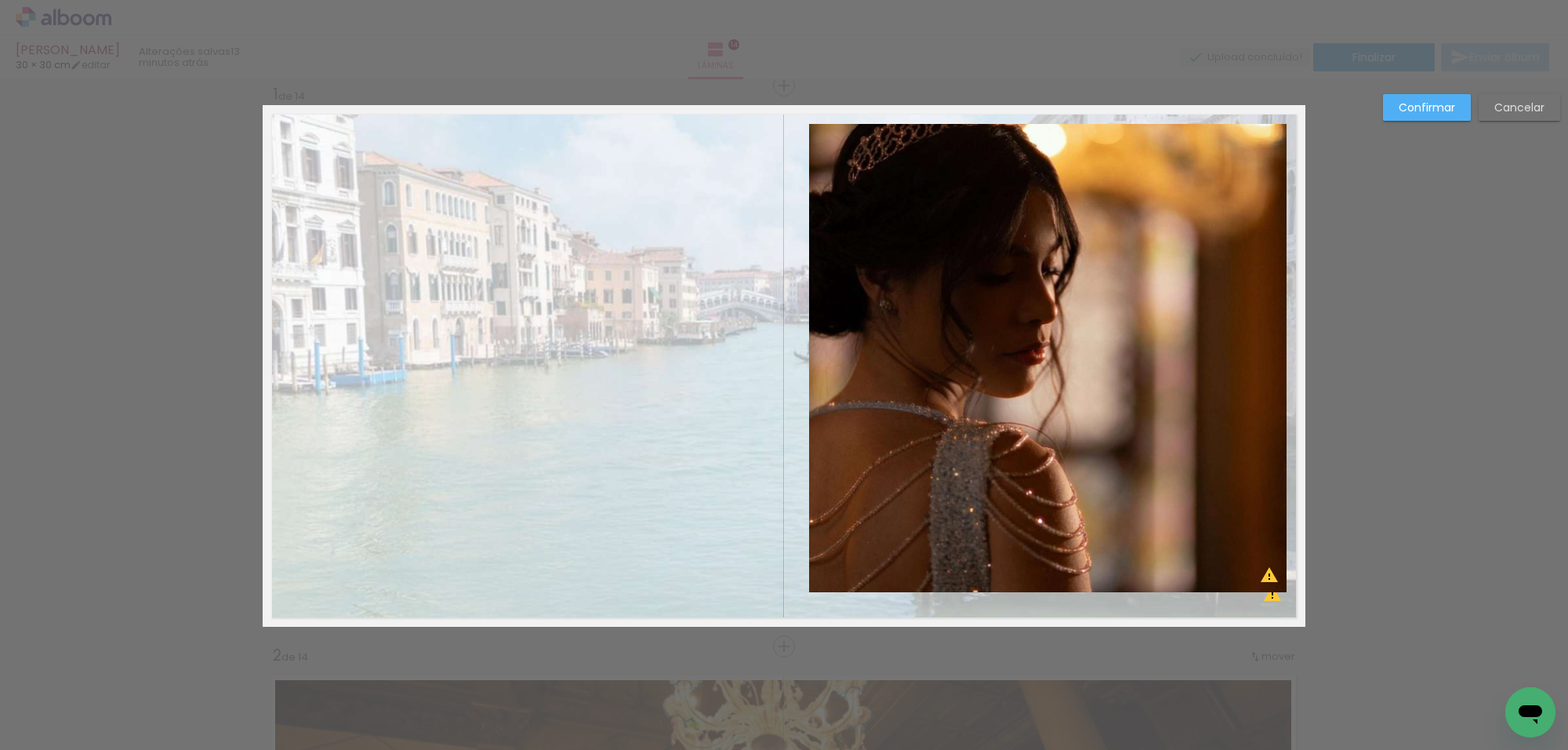
click at [1236, 163] on quentale-photo at bounding box center [1048, 358] width 478 height 468
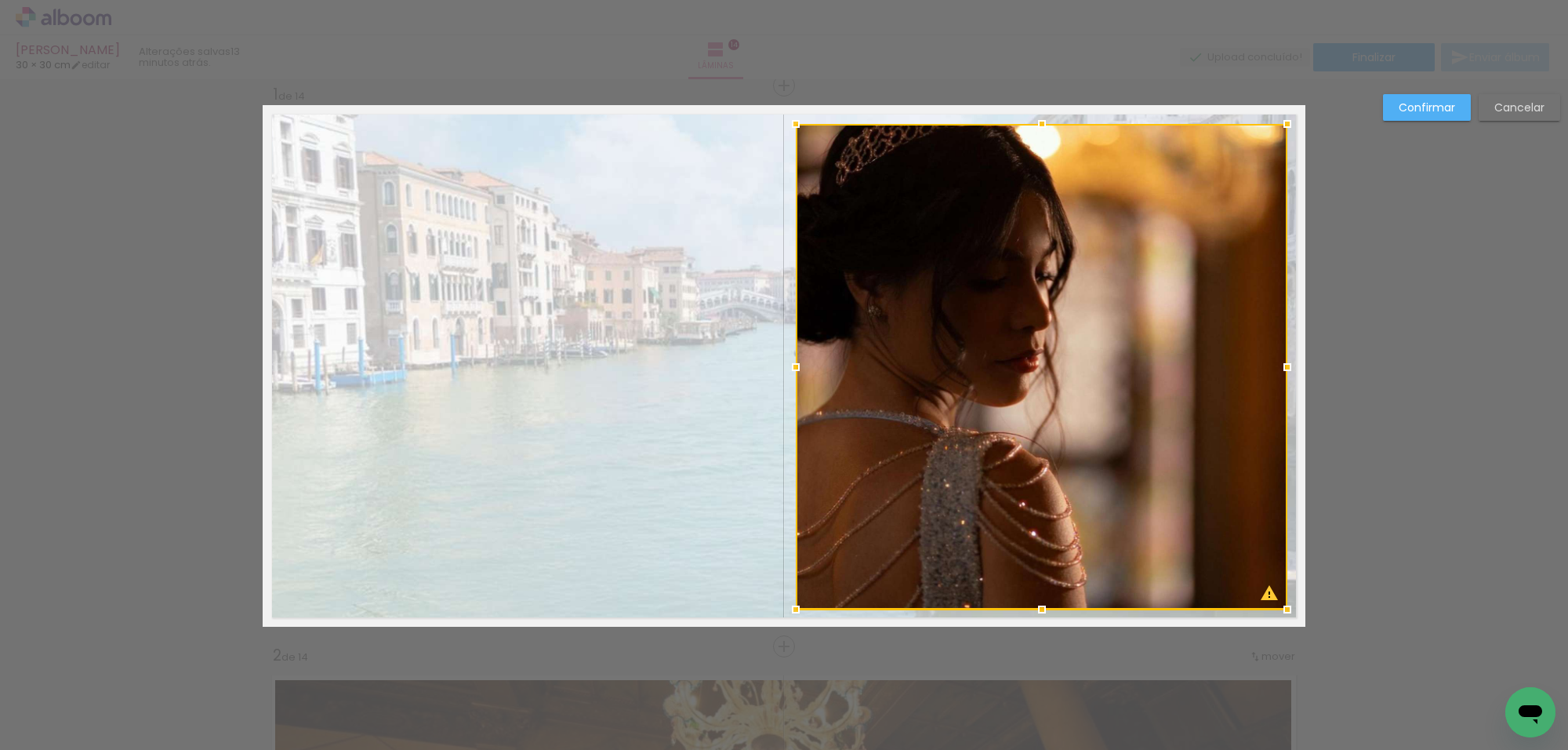
drag, startPoint x: 802, startPoint y: 590, endPoint x: 789, endPoint y: 609, distance: 23.0
click at [789, 609] on div at bounding box center [796, 610] width 32 height 32
drag, startPoint x: 1456, startPoint y: 103, endPoint x: 1388, endPoint y: 138, distance: 76.5
click at [1455, 103] on paper-button "Confirmar" at bounding box center [1427, 107] width 88 height 27
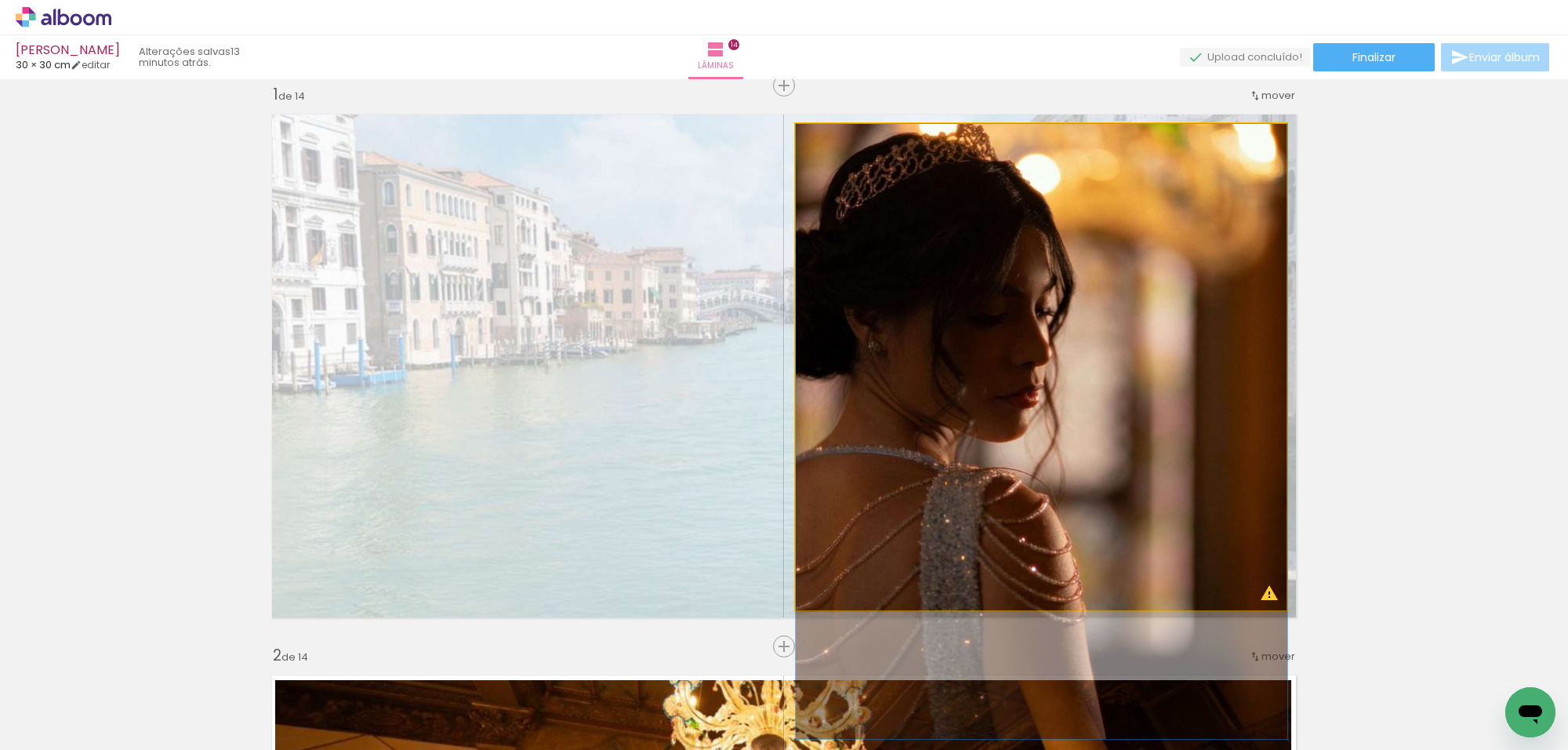
click at [974, 250] on quentale-photo at bounding box center [1042, 367] width 491 height 486
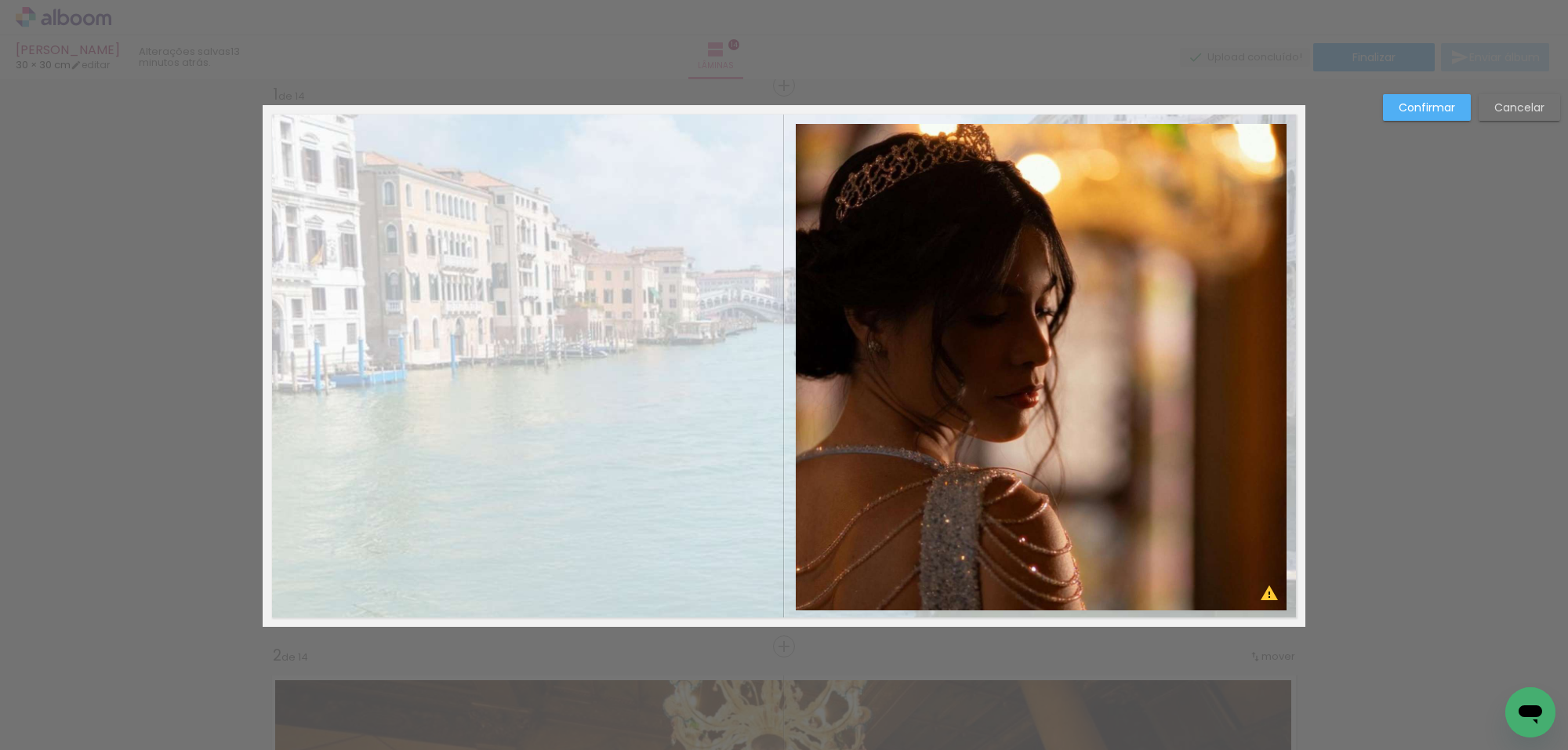
click at [927, 323] on quentale-photo at bounding box center [1042, 367] width 491 height 486
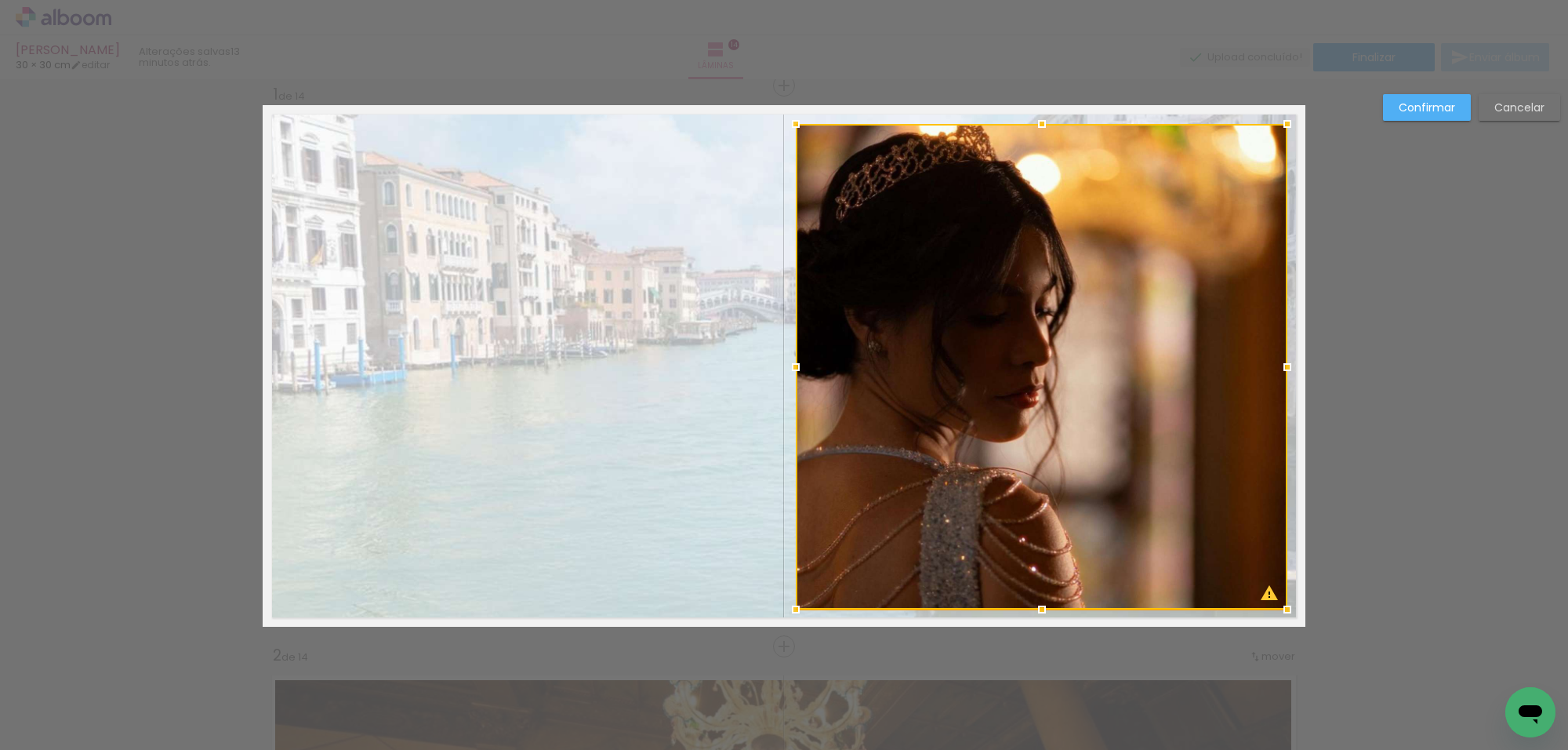
click at [927, 323] on div at bounding box center [1042, 367] width 491 height 486
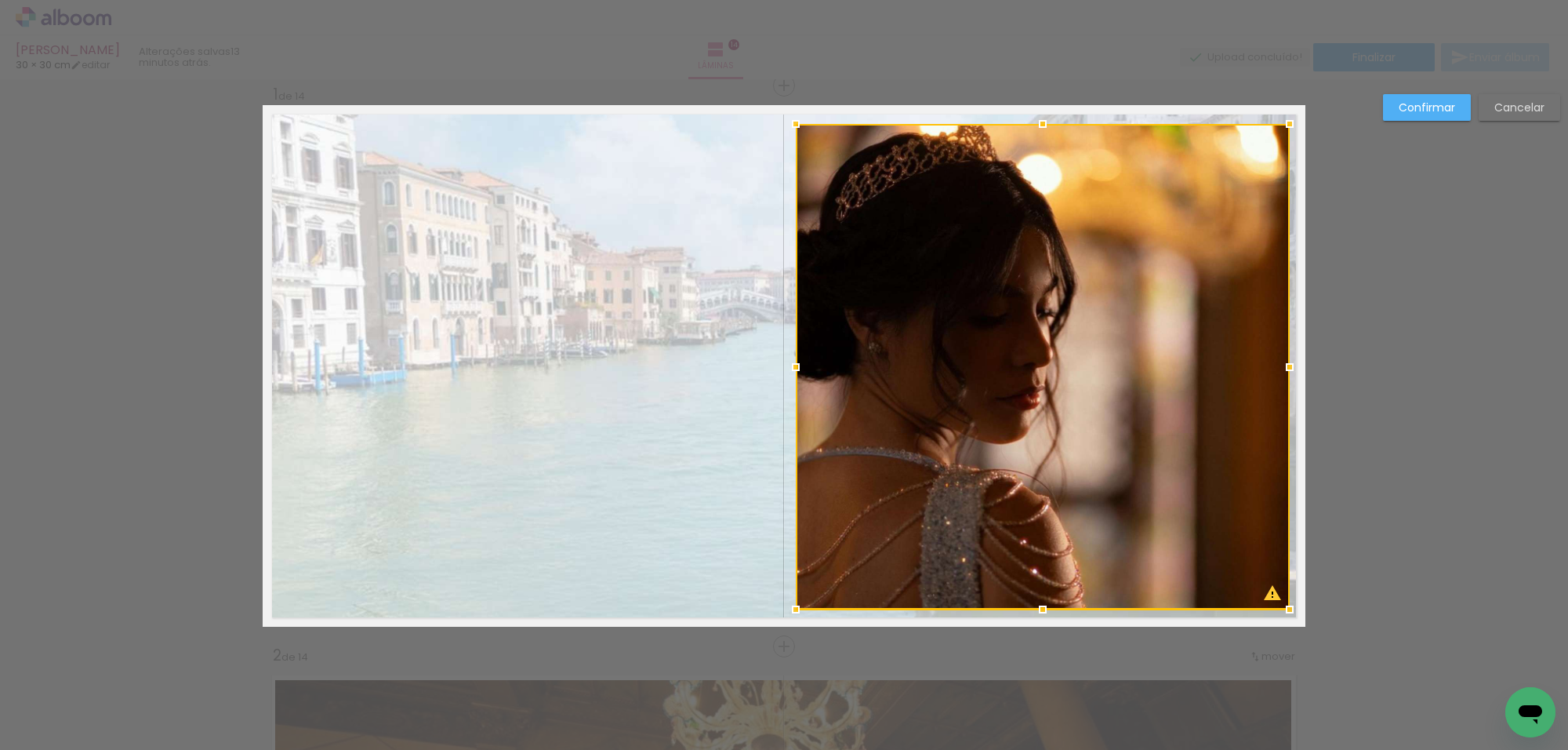
click at [1284, 374] on div at bounding box center [1290, 367] width 32 height 32
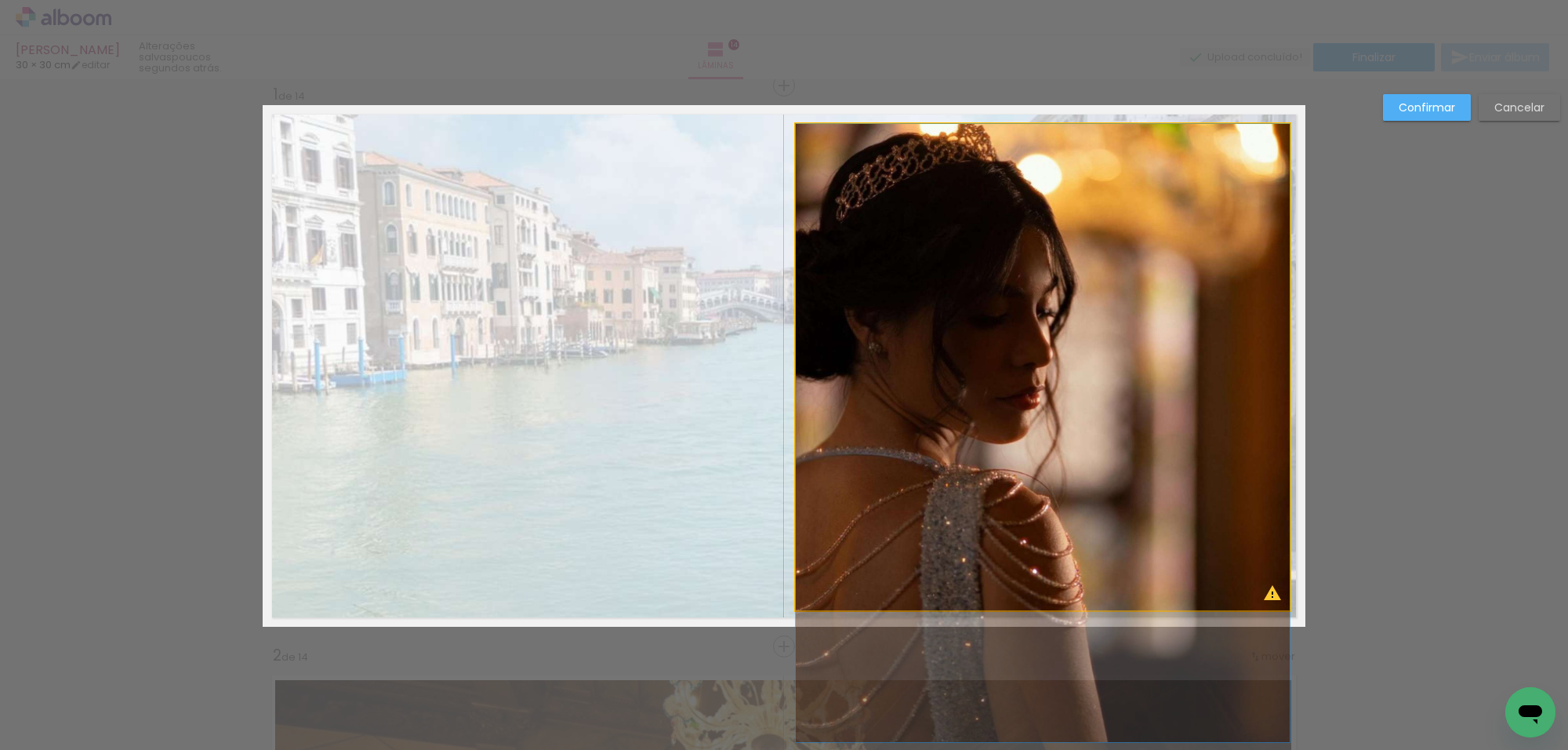
click at [1107, 268] on quentale-photo at bounding box center [1043, 367] width 494 height 486
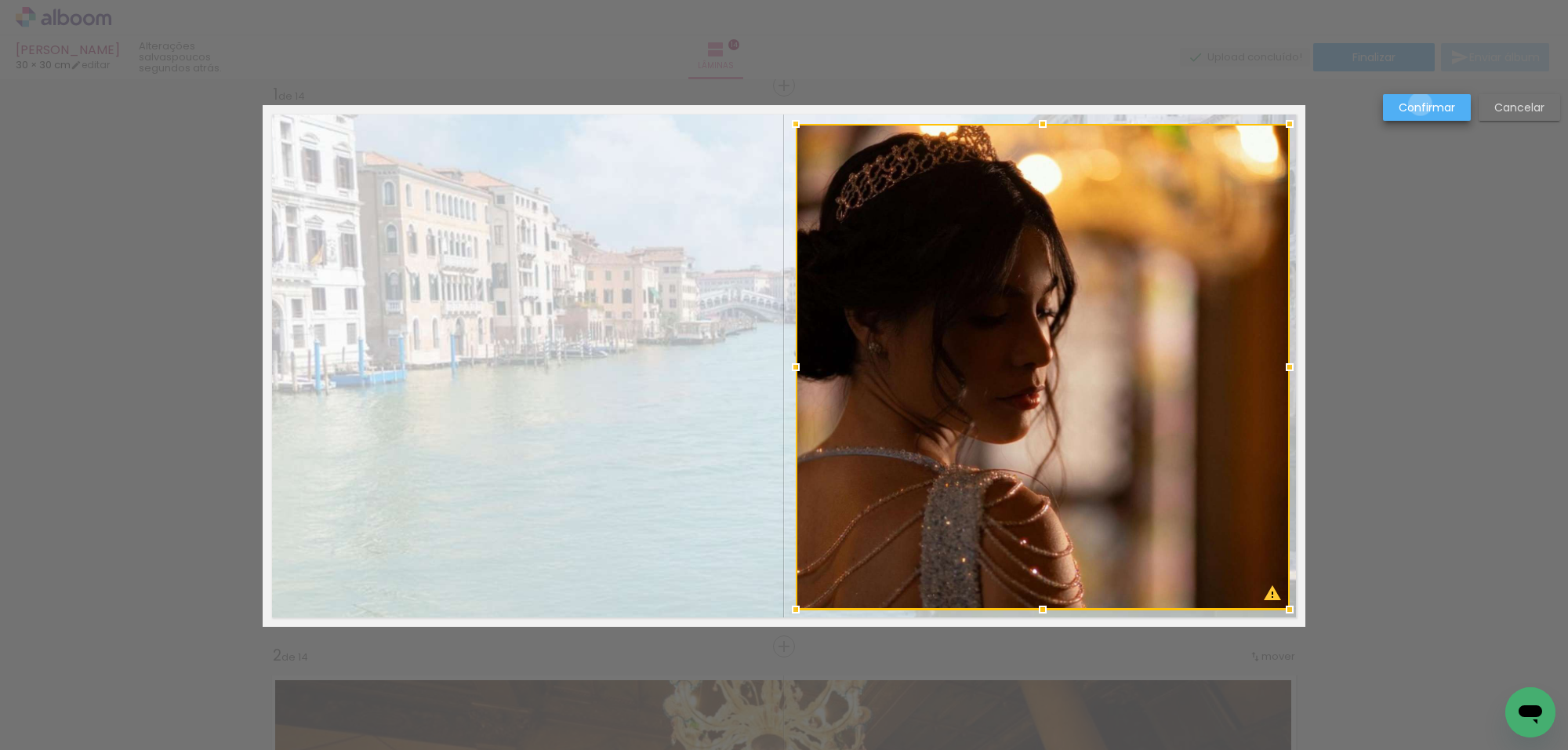
click at [0, 0] on slot "Confirmar" at bounding box center [0, 0] width 0 height 0
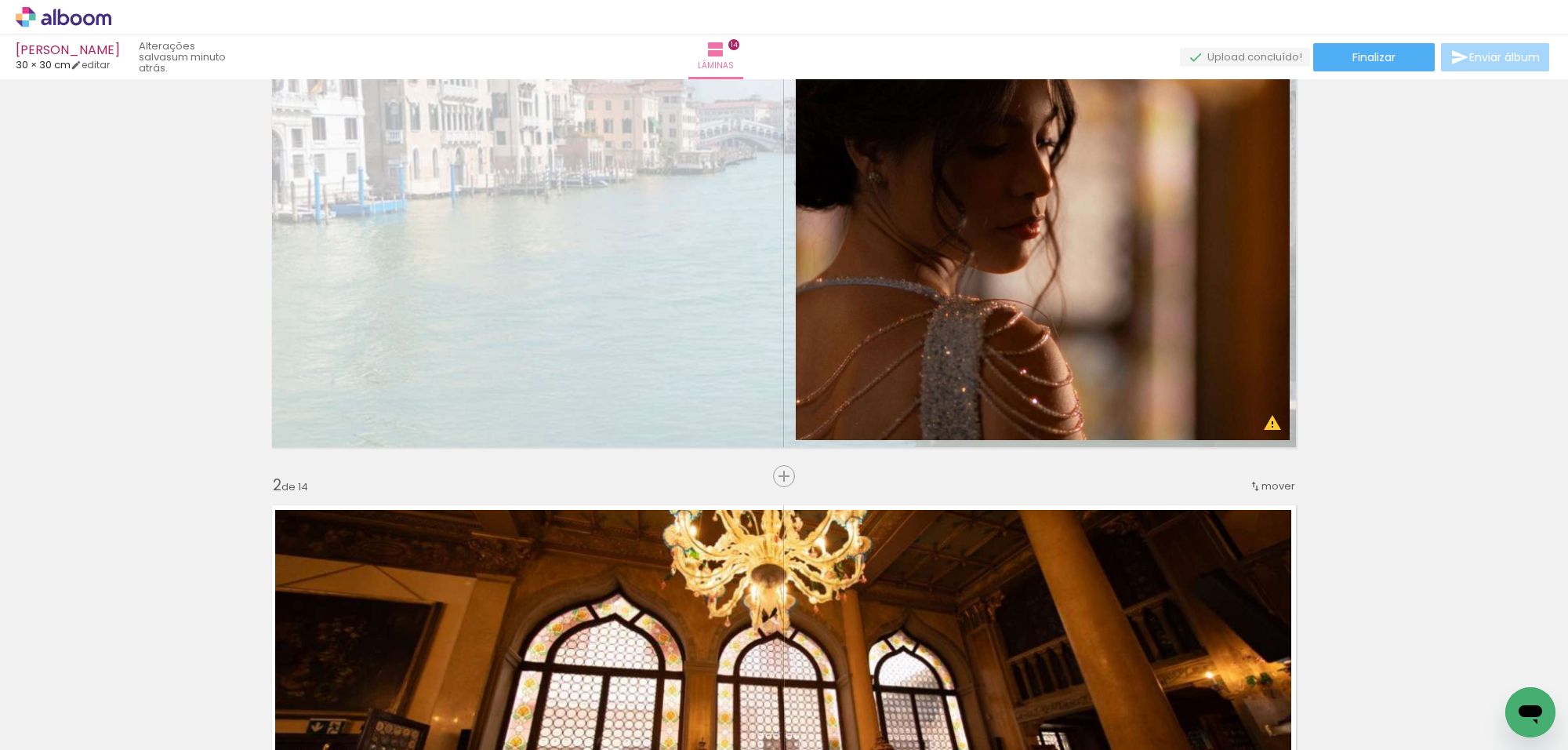
scroll to position [0, 0]
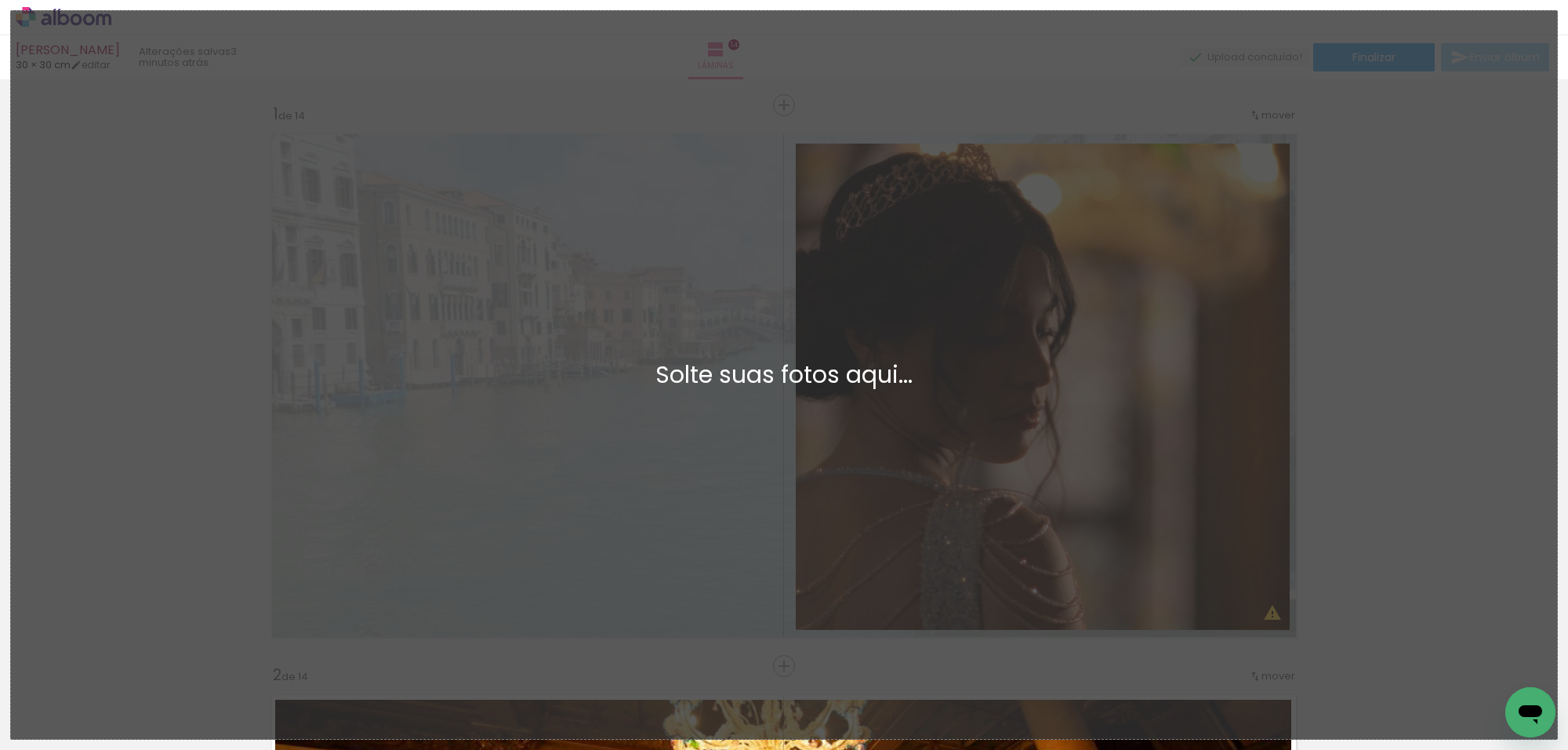
click at [1039, 242] on div "Adicionar Fotos Solte suas fotos aqui..." at bounding box center [784, 375] width 1546 height 728
click at [1107, 416] on div "Adicionar Fotos Solte suas fotos aqui..." at bounding box center [784, 375] width 1546 height 728
click at [639, 294] on div "Adicionar Fotos Solte suas fotos aqui..." at bounding box center [784, 375] width 1546 height 728
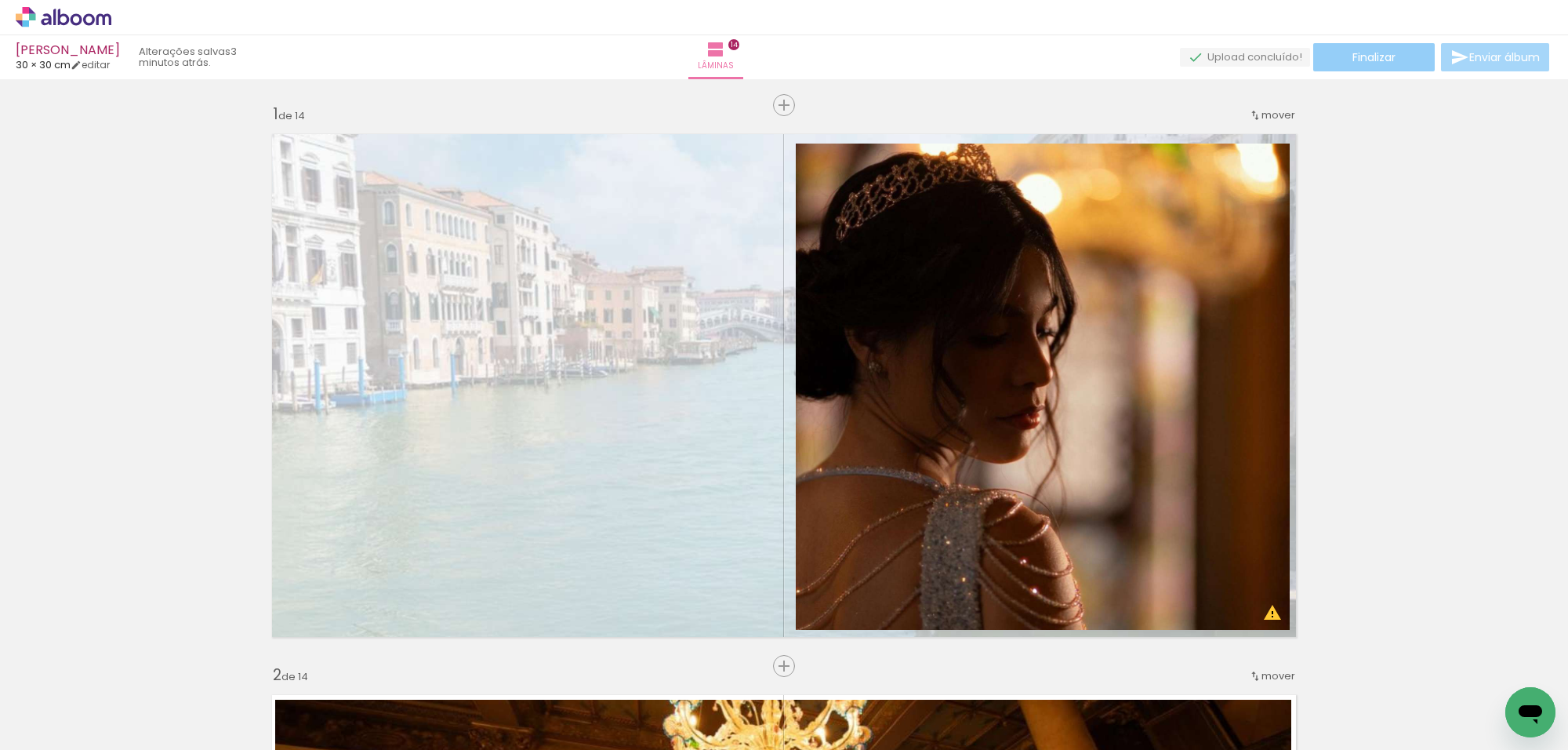
click at [1402, 59] on paper-button "Finalizar" at bounding box center [1374, 57] width 121 height 29
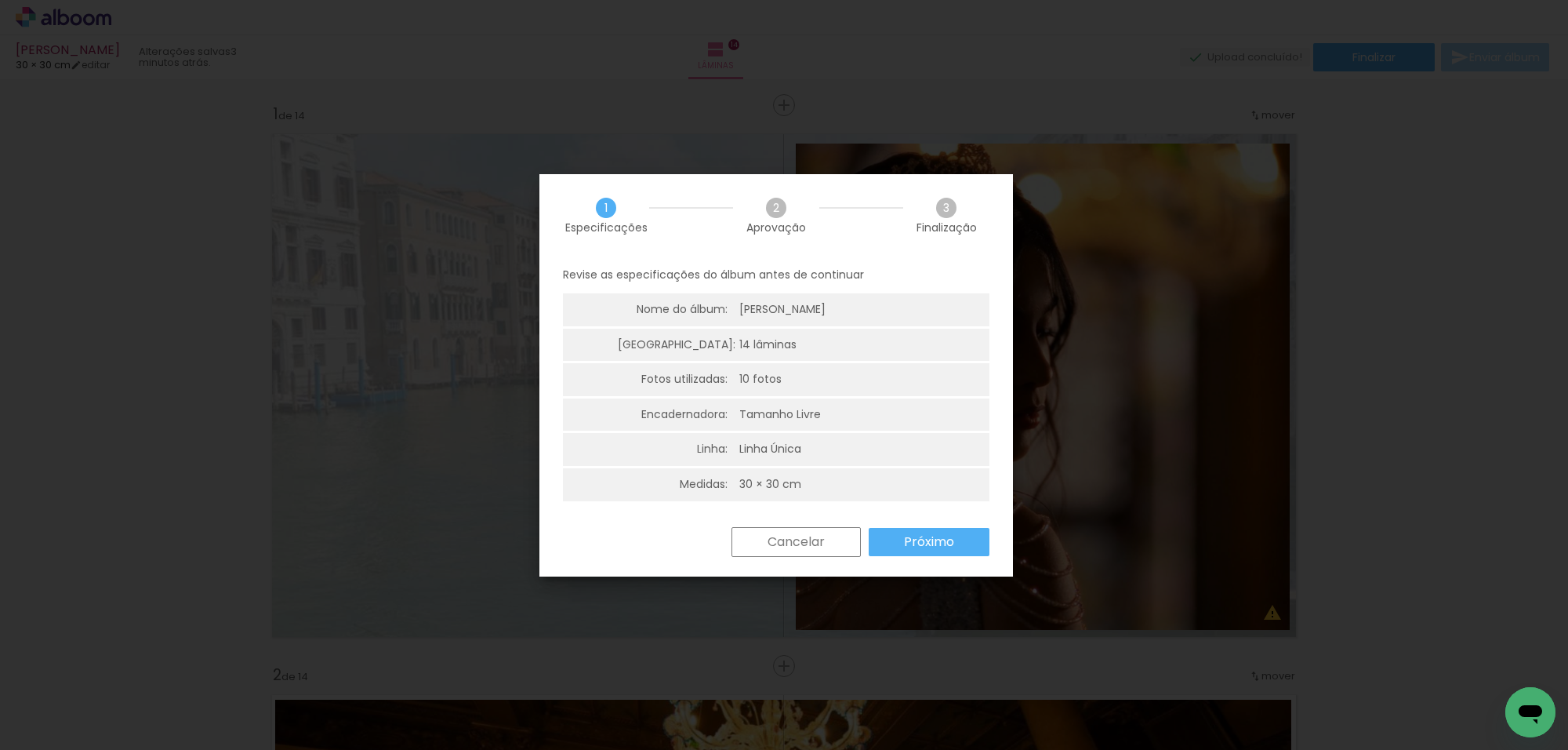
click at [0, 0] on slot "Próximo" at bounding box center [0, 0] width 0 height 0
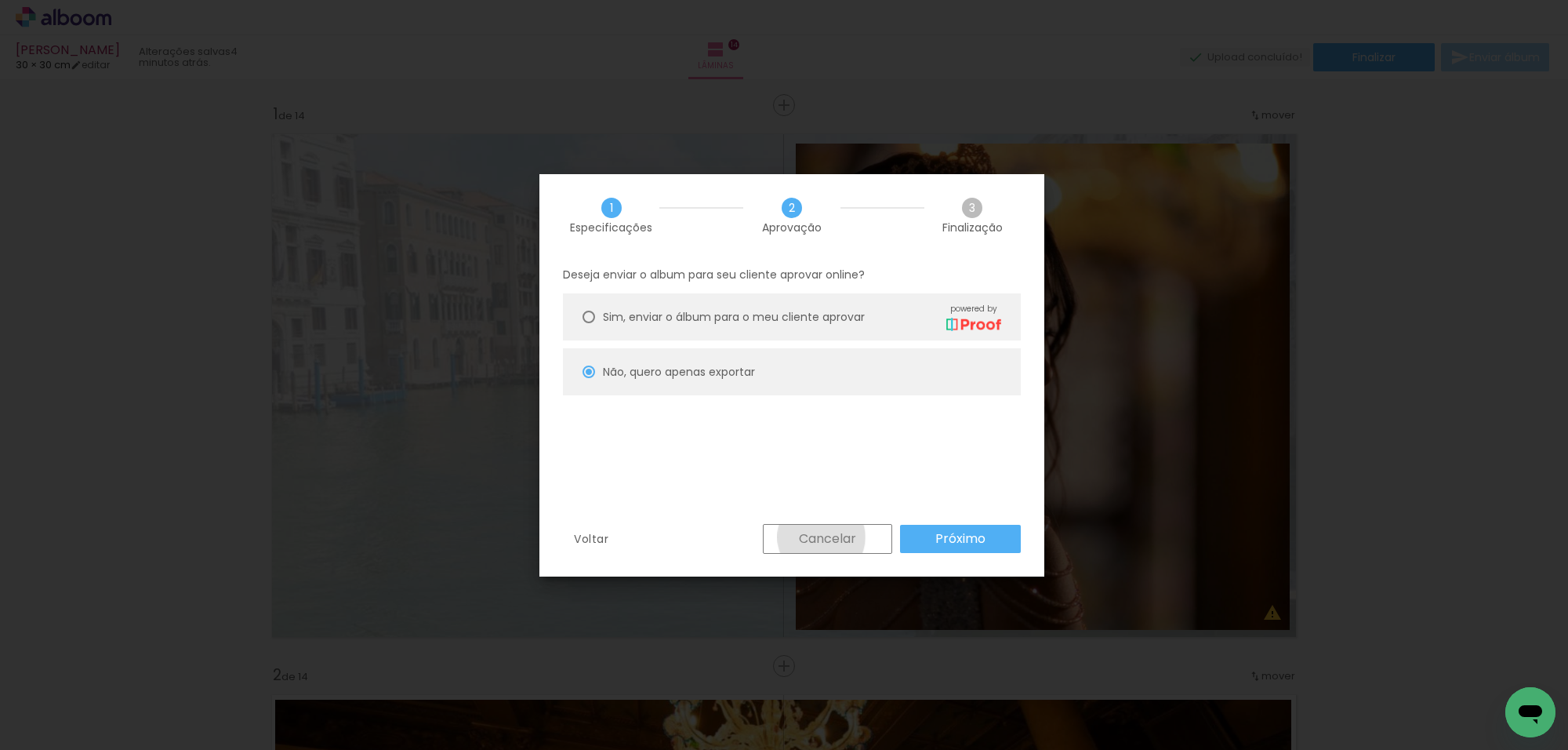
click at [0, 0] on slot "Cancelar" at bounding box center [0, 0] width 0 height 0
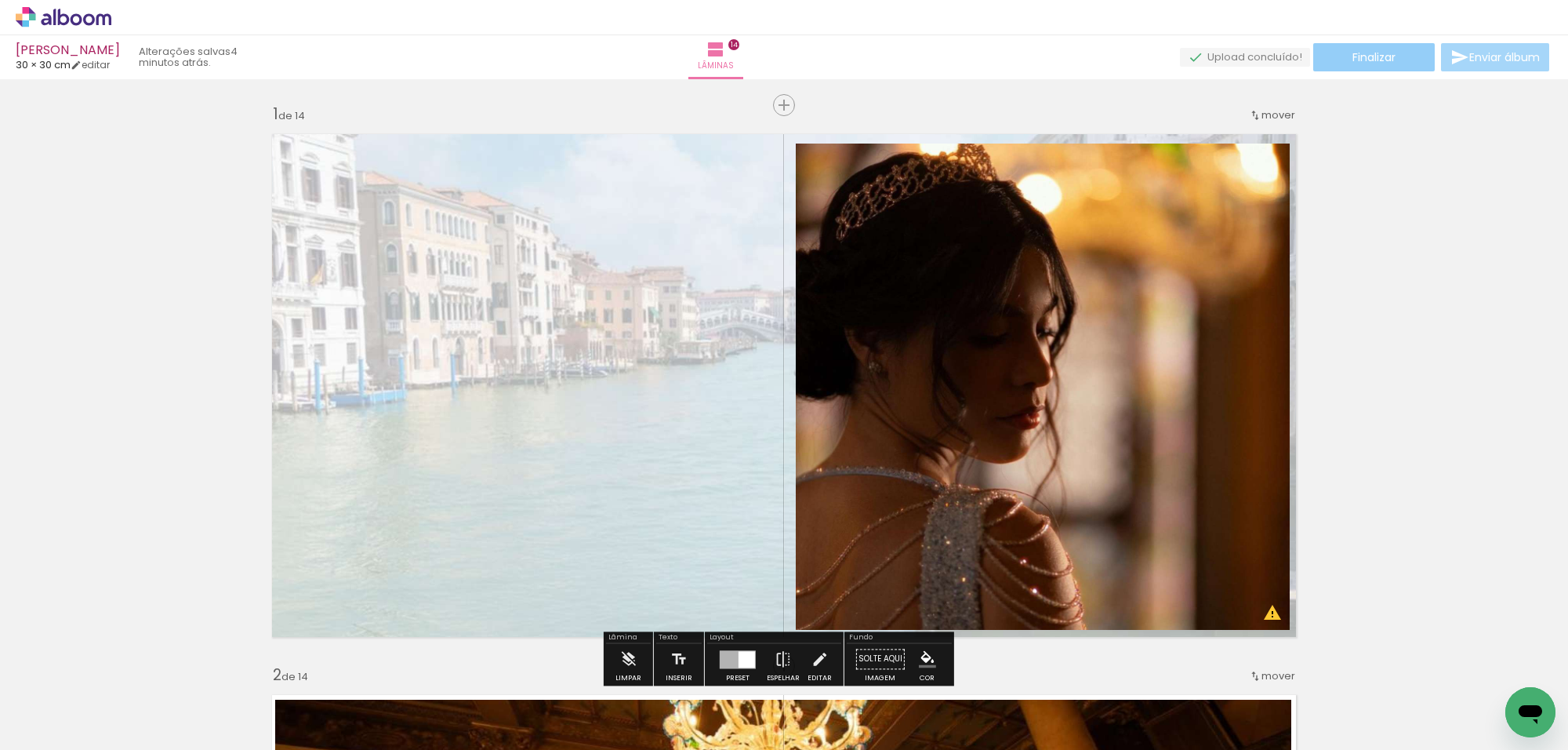
click at [1334, 45] on paper-button "Finalizar" at bounding box center [1374, 57] width 121 height 29
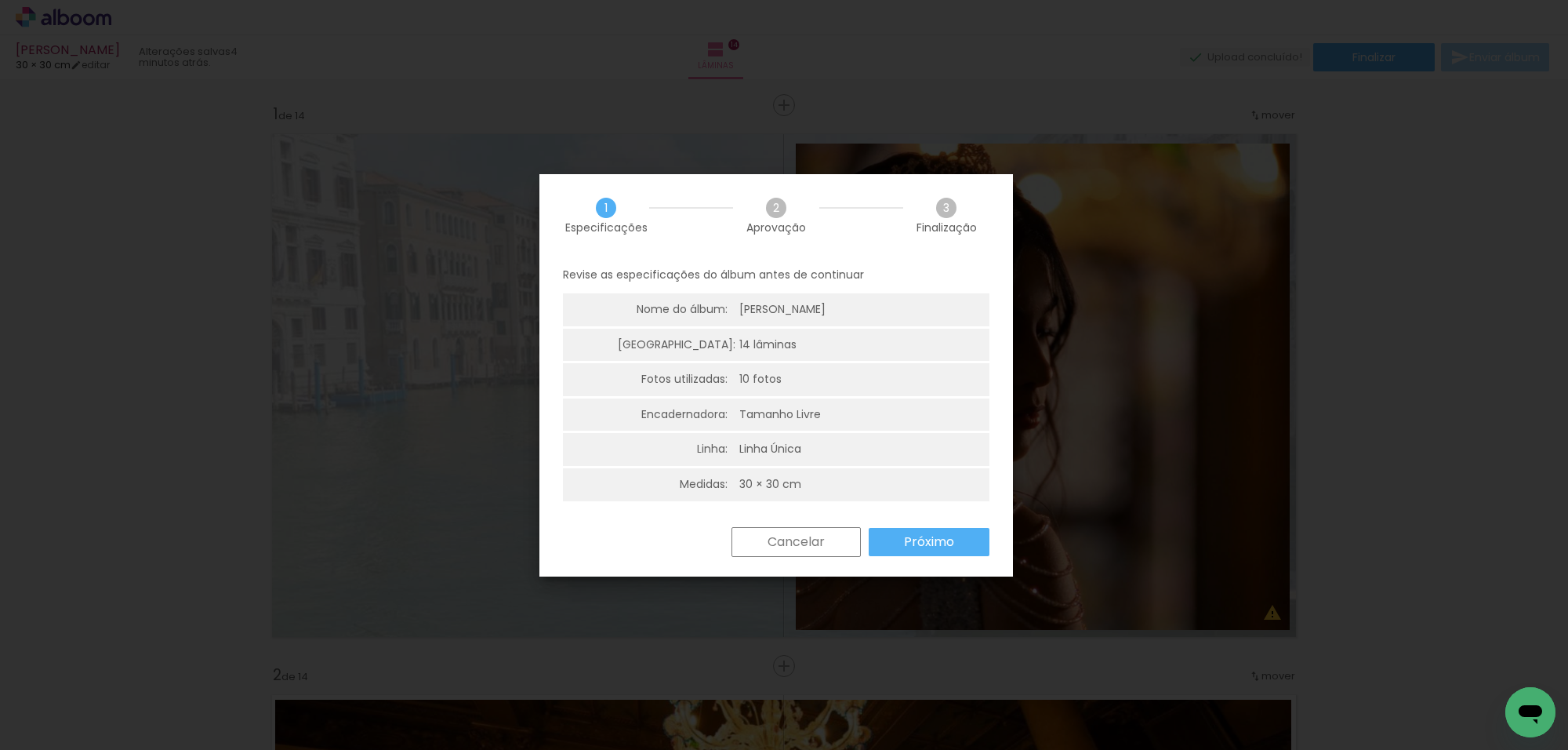
click at [903, 539] on paper-button "Próximo" at bounding box center [930, 542] width 120 height 29
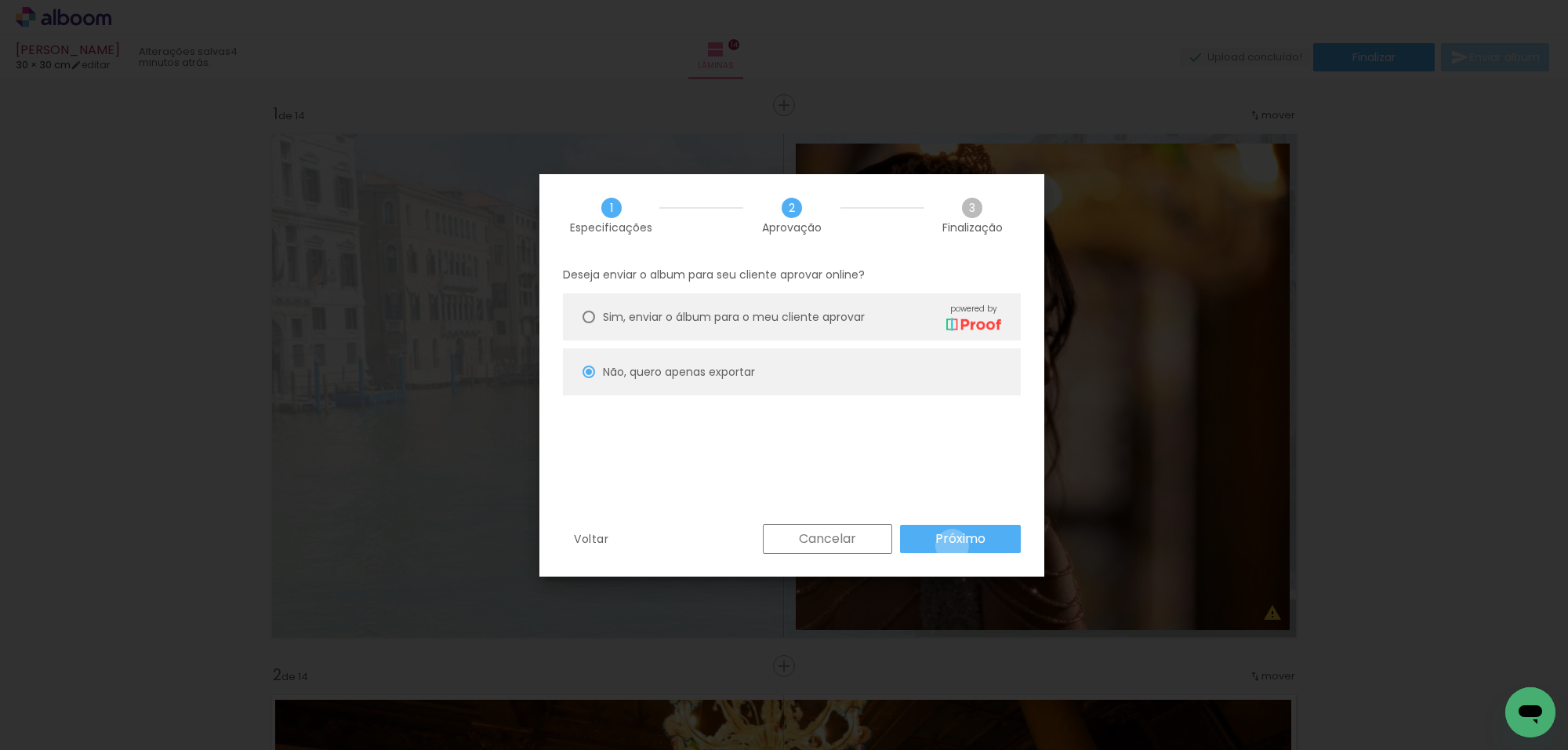
click at [954, 549] on paper-button "Próximo" at bounding box center [960, 539] width 120 height 29
type input "Alta, 300 DPI"
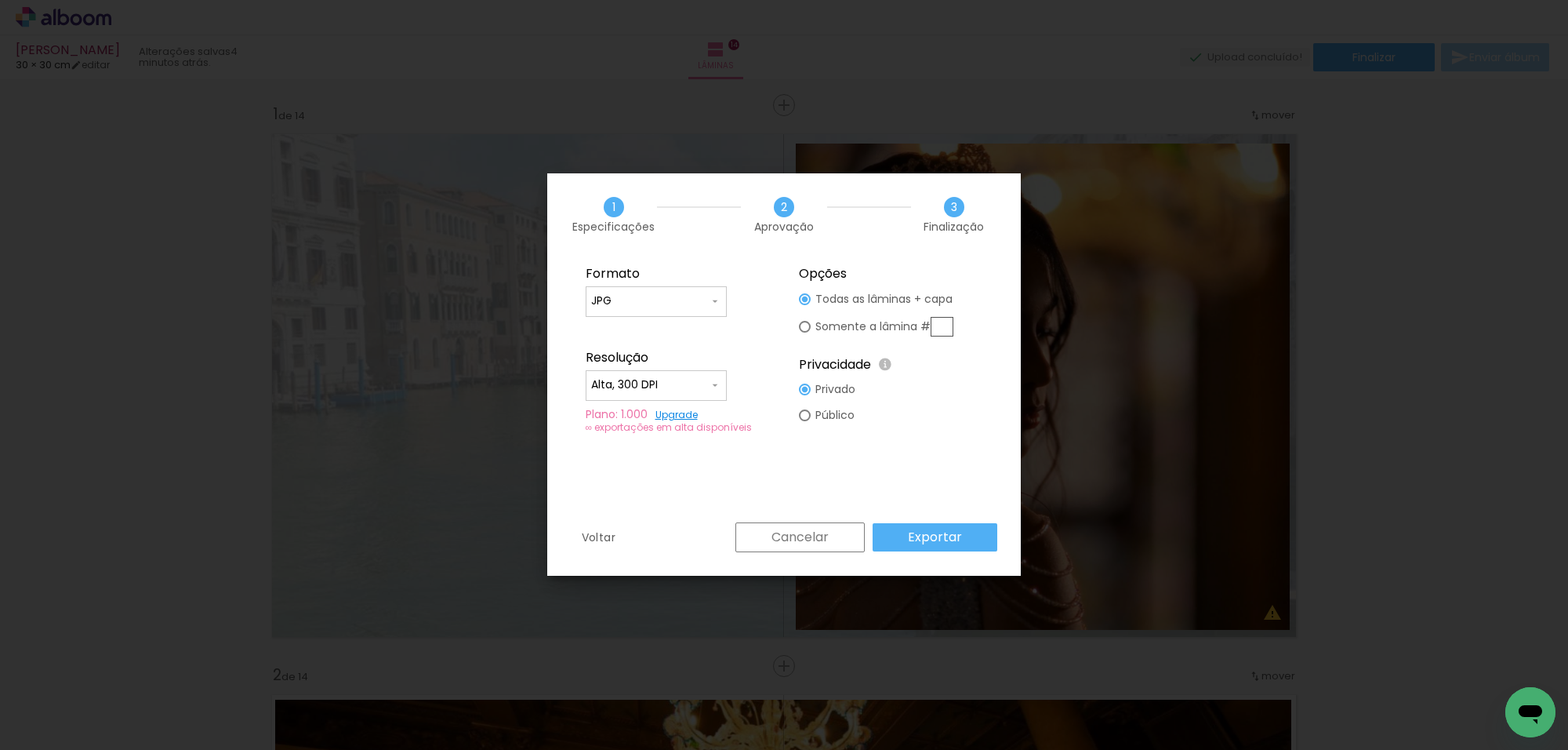
click at [821, 338] on paper-radio-button "Somente a lâmina #" at bounding box center [876, 326] width 155 height 29
type paper-radio-button "on"
click at [947, 324] on input "text" at bounding box center [941, 327] width 23 height 20
type input "1"
click at [0, 0] on slot "Exportar" at bounding box center [0, 0] width 0 height 0
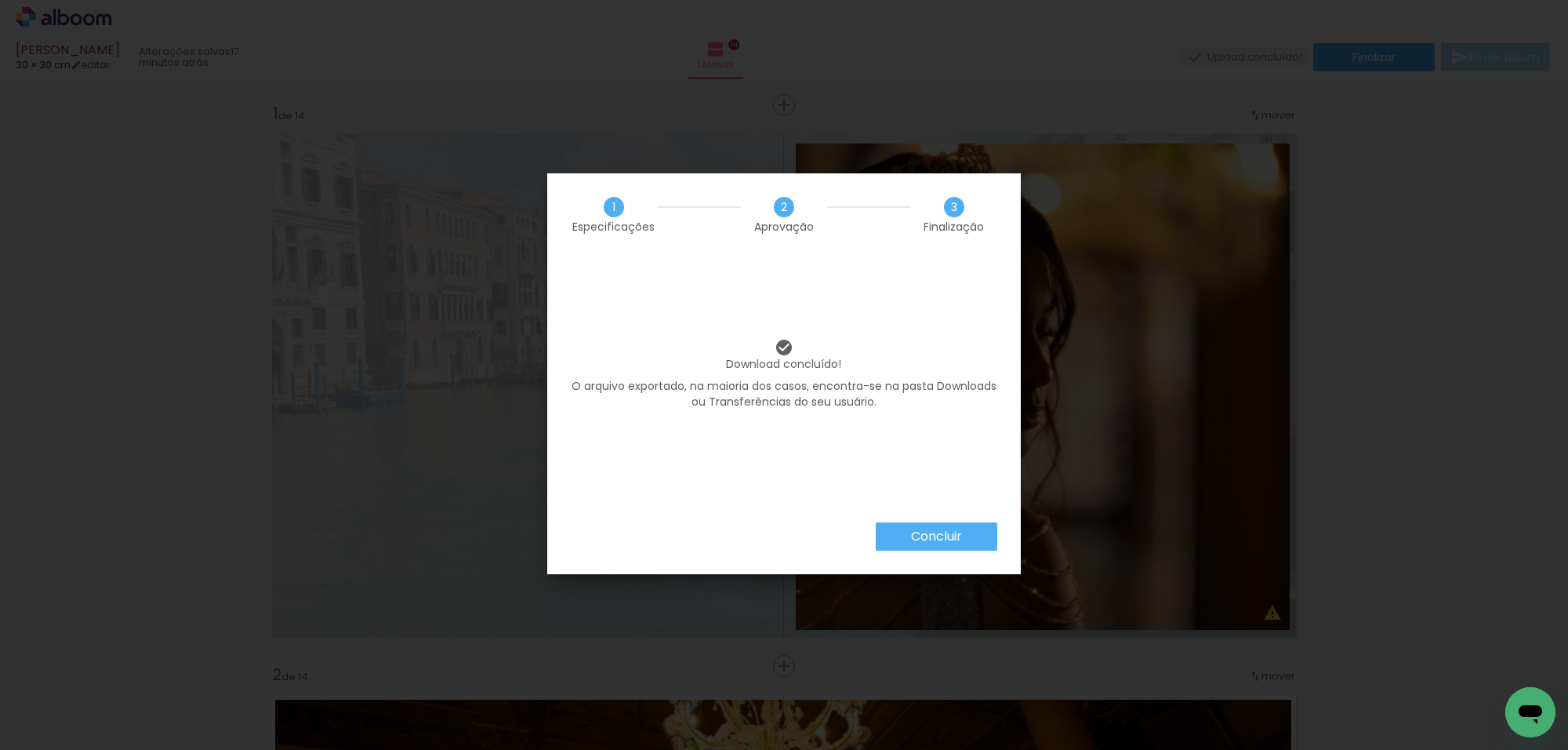
click at [900, 531] on paper-button "Concluir" at bounding box center [936, 536] width 121 height 29
